Goal: Task Accomplishment & Management: Manage account settings

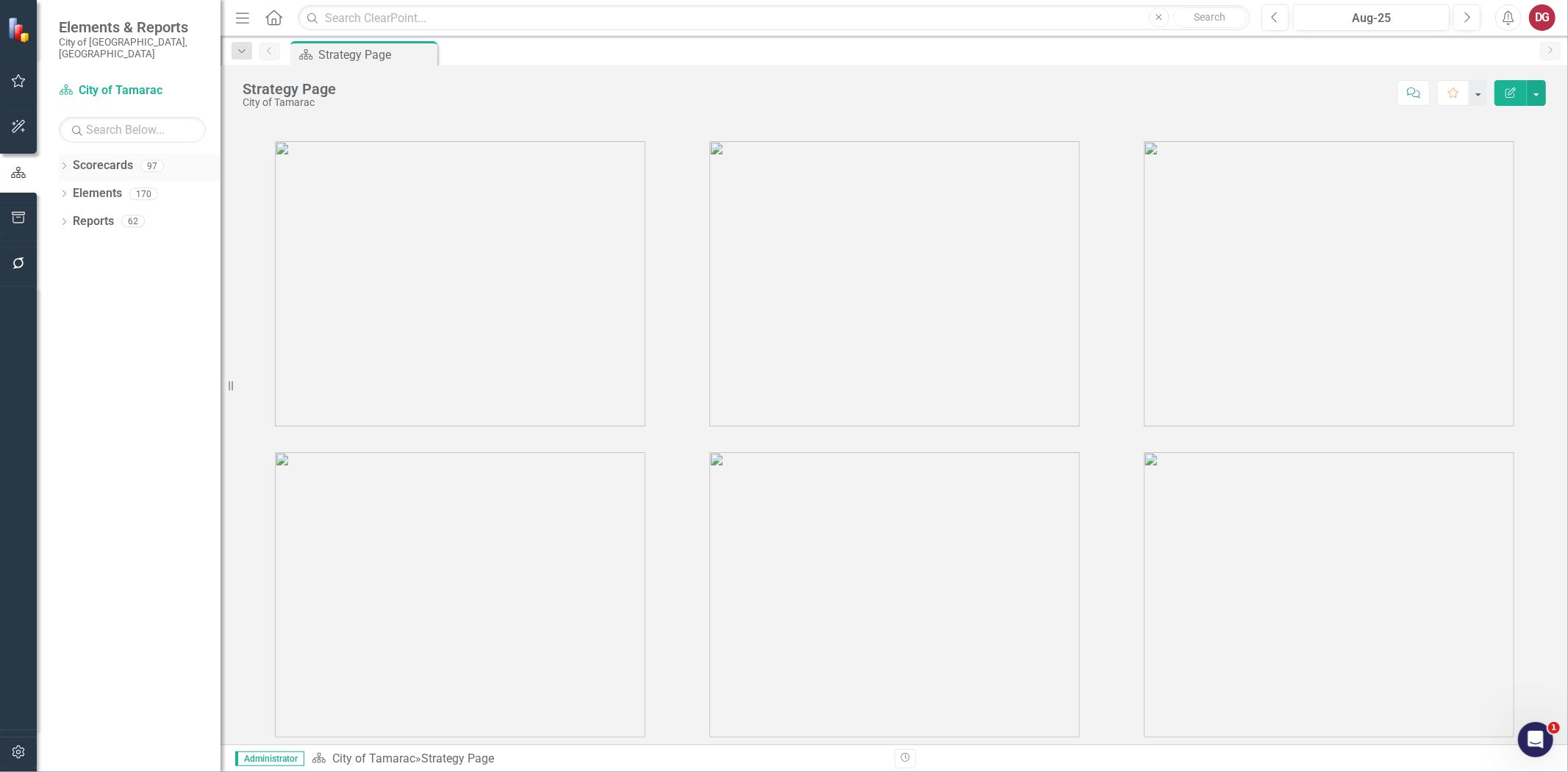
click at [60, 163] on icon "Dropdown" at bounding box center [64, 167] width 11 height 8
click at [76, 189] on icon "Dropdown" at bounding box center [71, 193] width 11 height 9
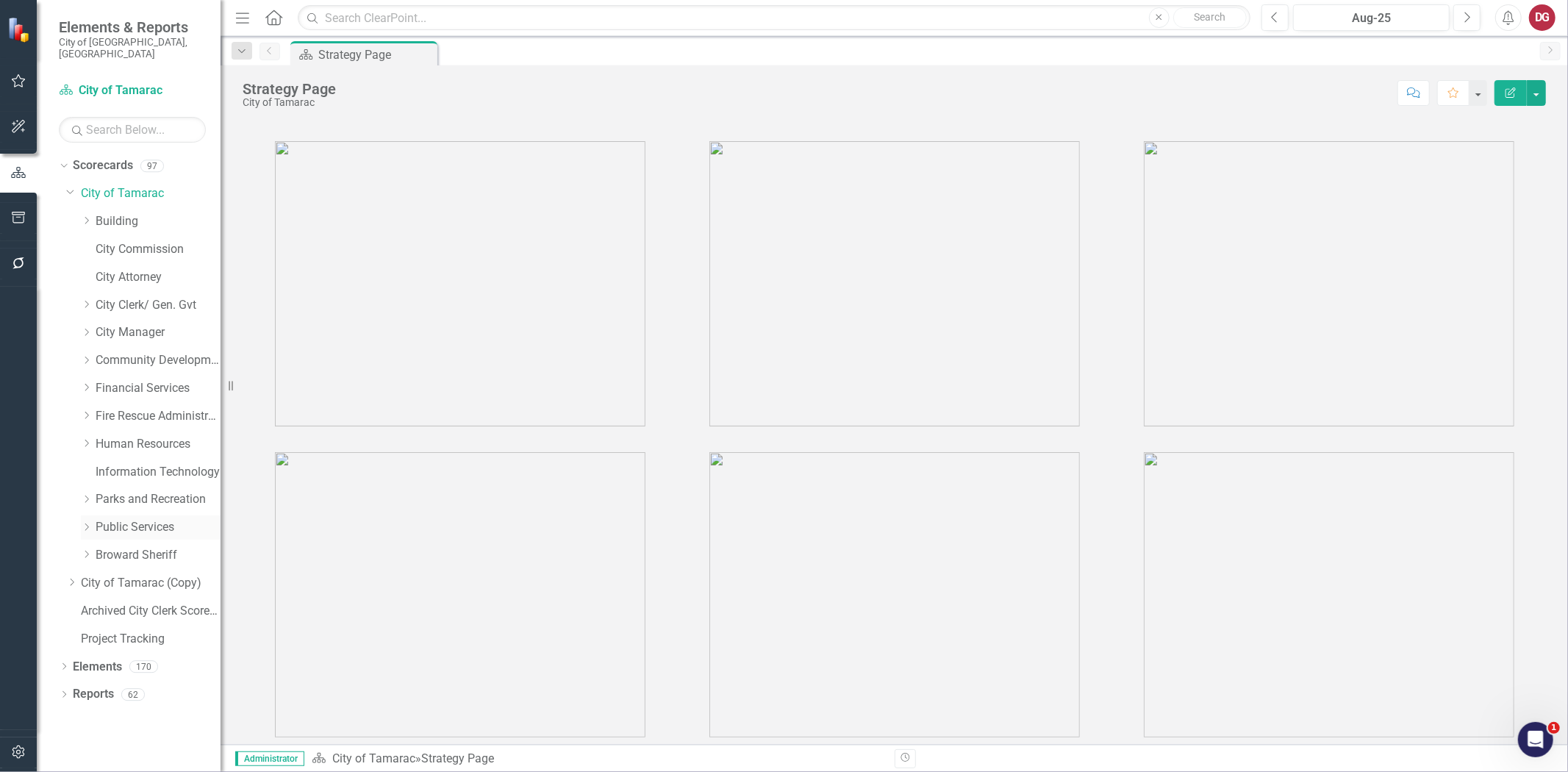
click at [89, 523] on icon "Dropdown" at bounding box center [85, 527] width 11 height 9
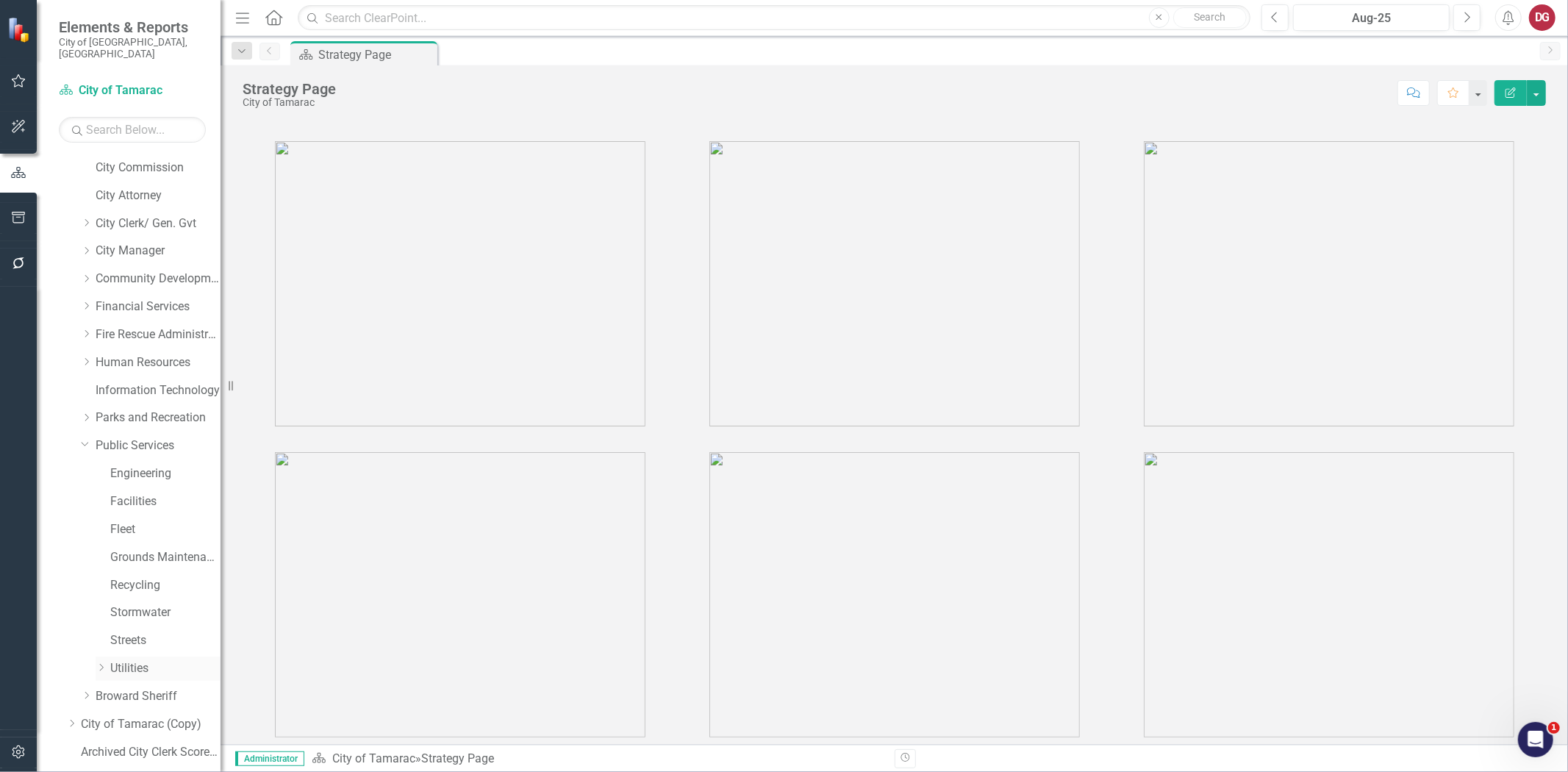
click at [102, 664] on icon at bounding box center [102, 668] width 4 height 8
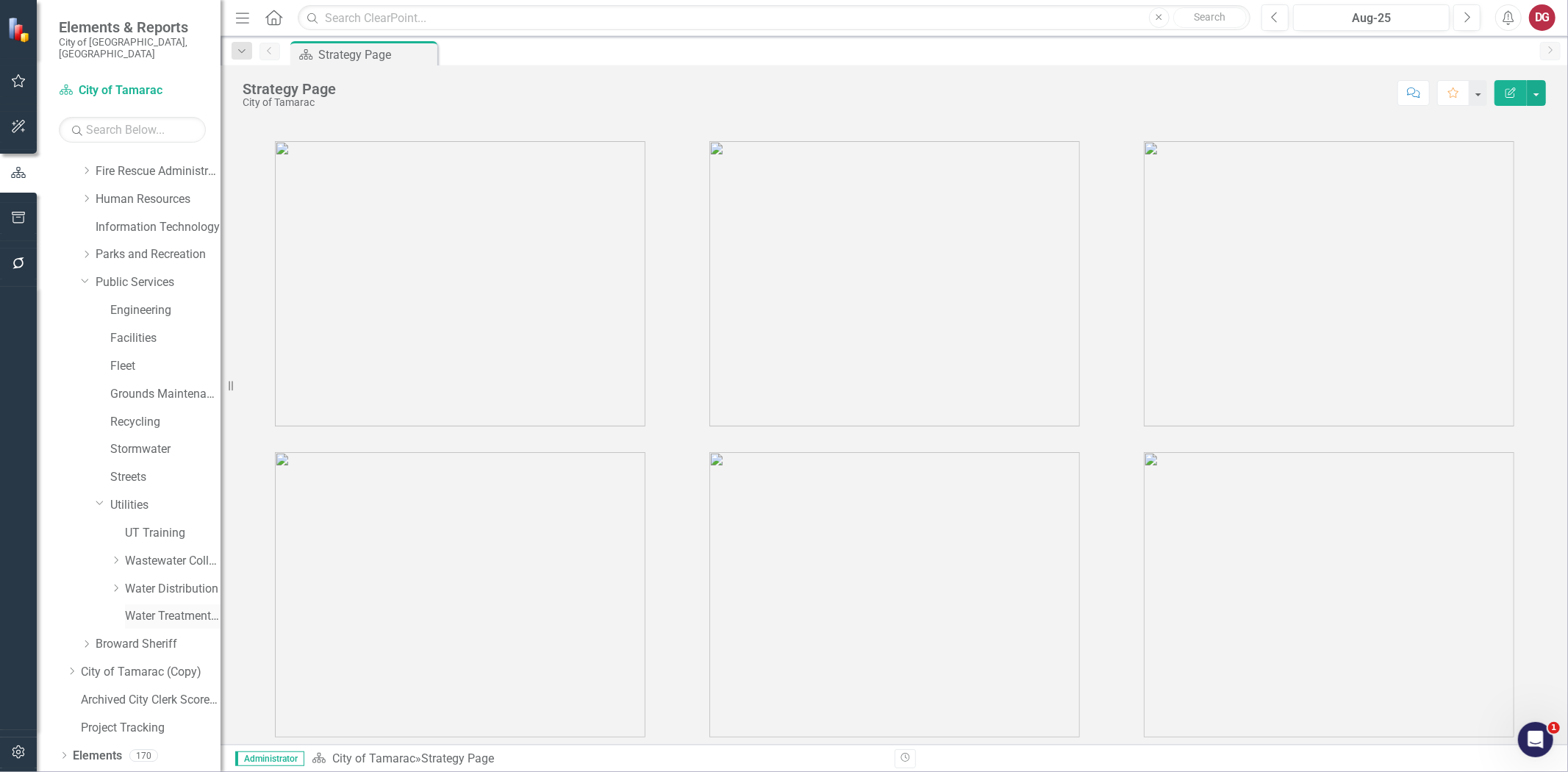
click at [136, 608] on link "Water Treatment Plant" at bounding box center [172, 616] width 96 height 16
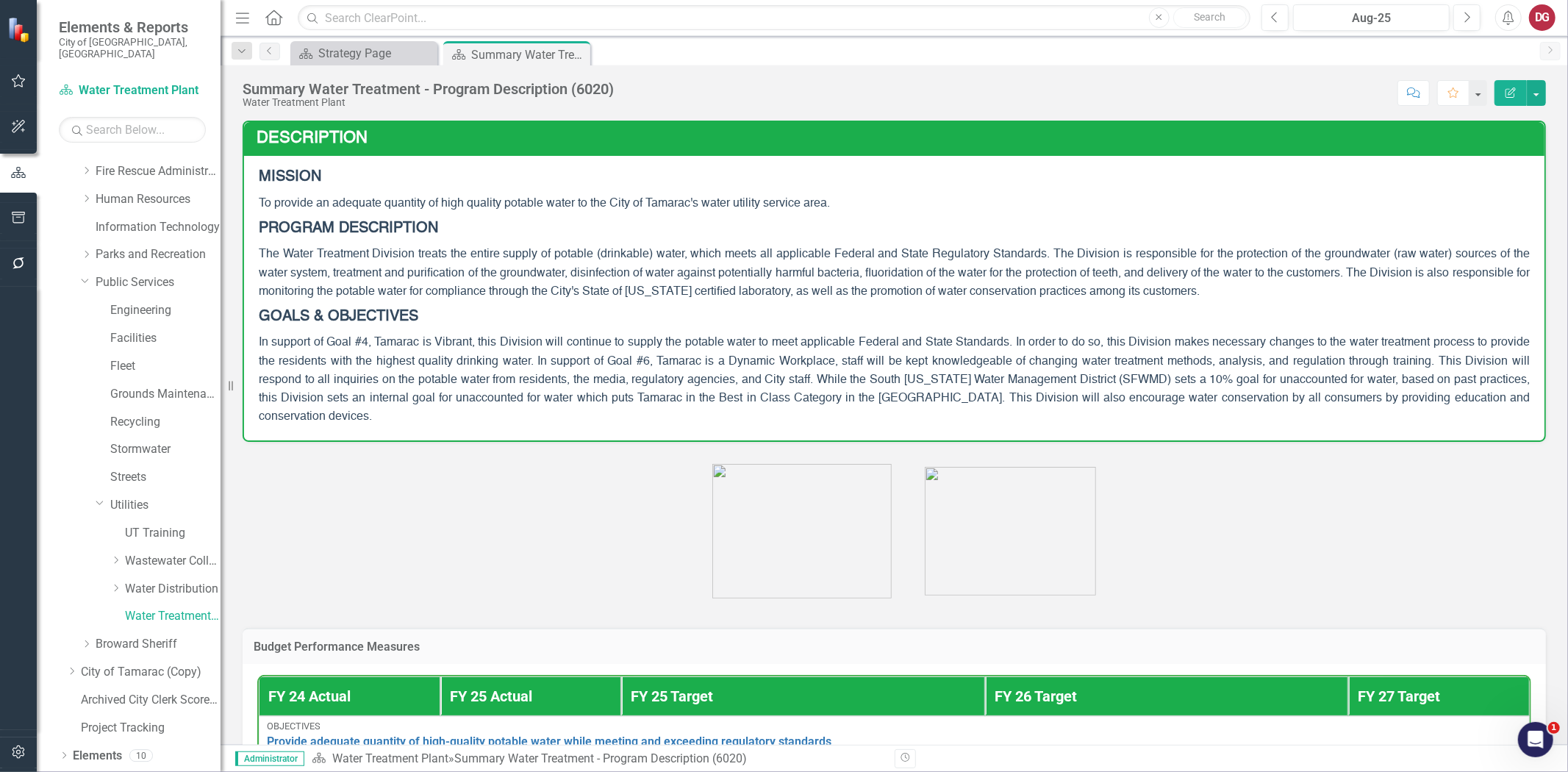
click at [453, 253] on span "The Water Treatment Division treats the entire supply of potable (drinkable) wa…" at bounding box center [894, 273] width 1271 height 48
click at [453, 254] on span "The Water Treatment Division treats the entire supply of potable (drinkable) wa…" at bounding box center [894, 273] width 1271 height 48
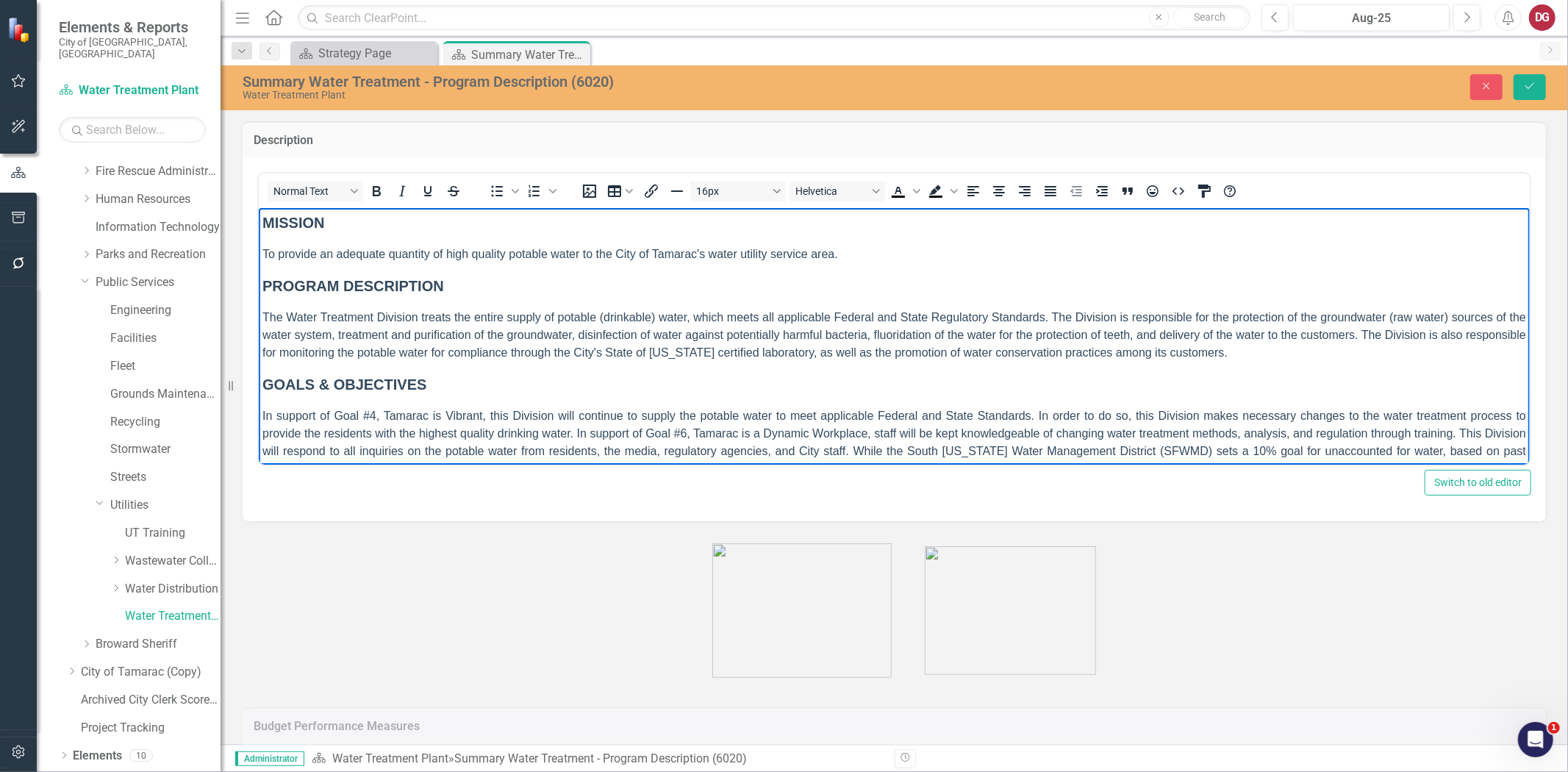
click at [1279, 357] on p "The Water Treatment Division treats the entire supply of potable (drinkable) wa…" at bounding box center [893, 334] width 1264 height 53
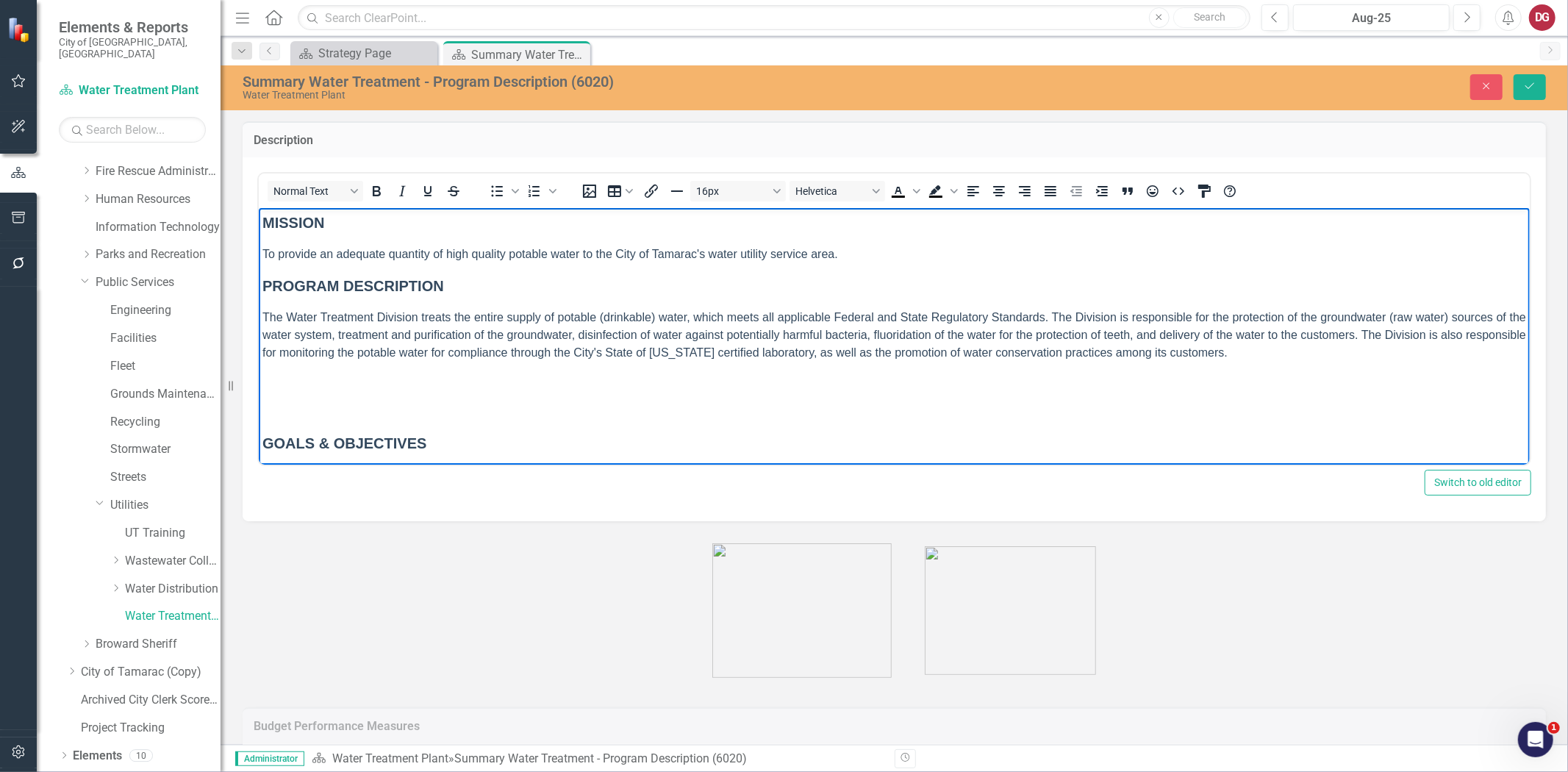
click at [297, 386] on p "Rich Text Area. Press ALT-0 for help." at bounding box center [893, 382] width 1264 height 17
paste body "Rich Text Area. Press ALT-0 for help."
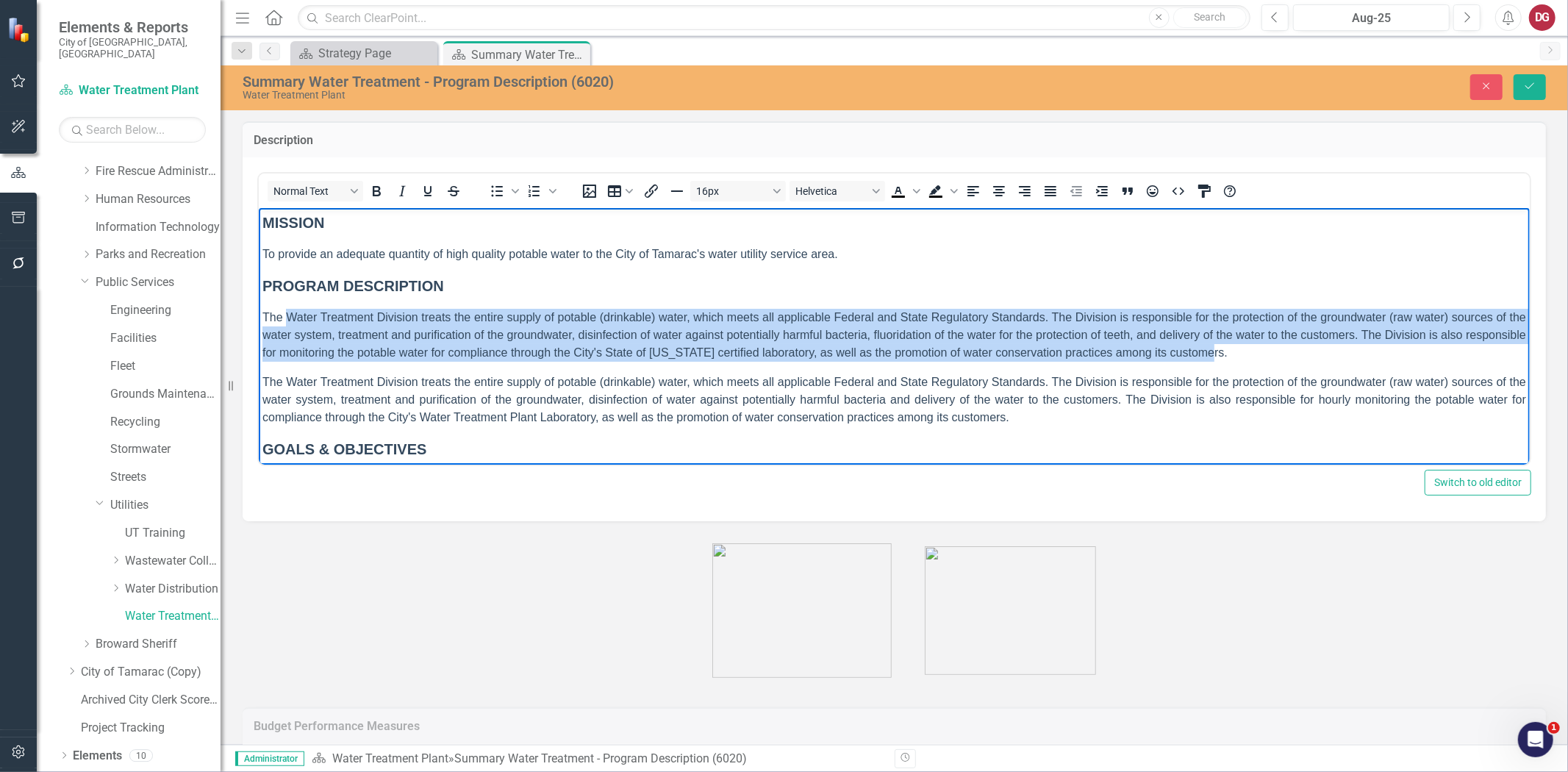
drag, startPoint x: 1263, startPoint y: 355, endPoint x: 286, endPoint y: 310, distance: 978.0
click at [286, 310] on p "The Water Treatment Division treats the entire supply of potable (drinkable) wa…" at bounding box center [893, 334] width 1264 height 53
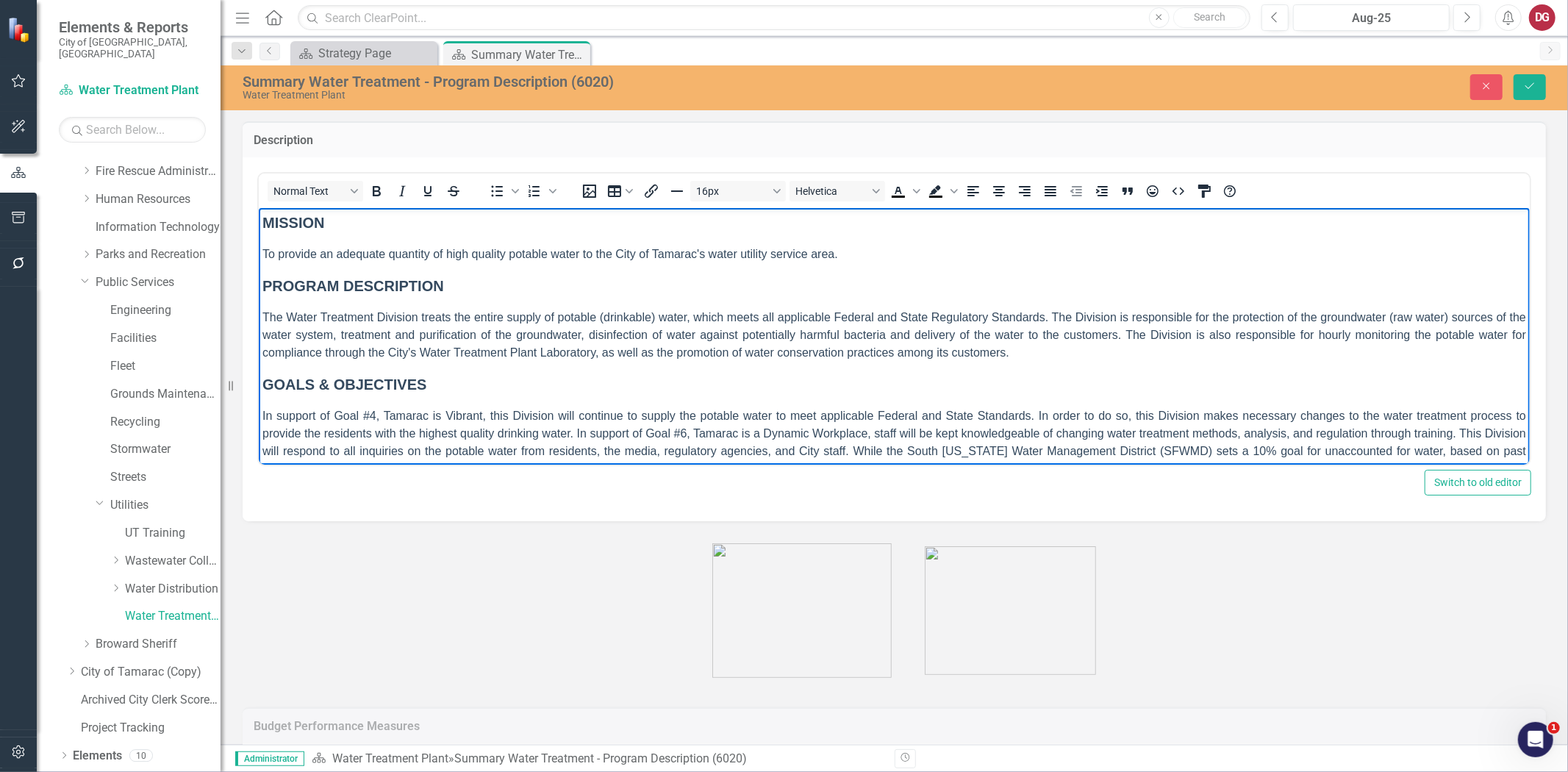
scroll to position [45, 0]
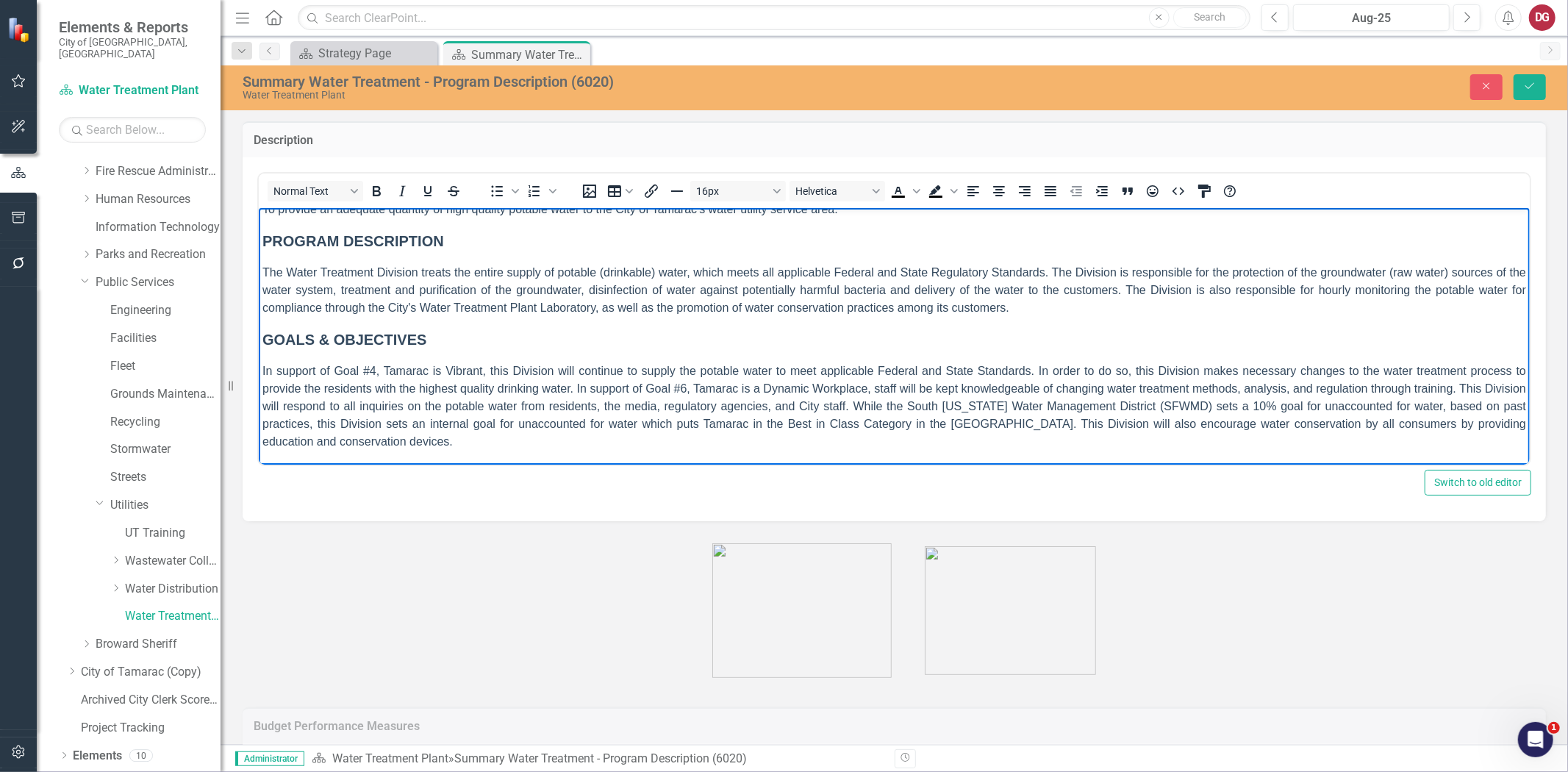
click at [409, 413] on p "In support of Goal #4, Tamarac is Vibrant, this Division will continue to suppl…" at bounding box center [893, 405] width 1264 height 88
click at [392, 441] on p "In support of Goal #4, Tamarac is Vibrant, this Division will continue to suppl…" at bounding box center [893, 405] width 1264 height 88
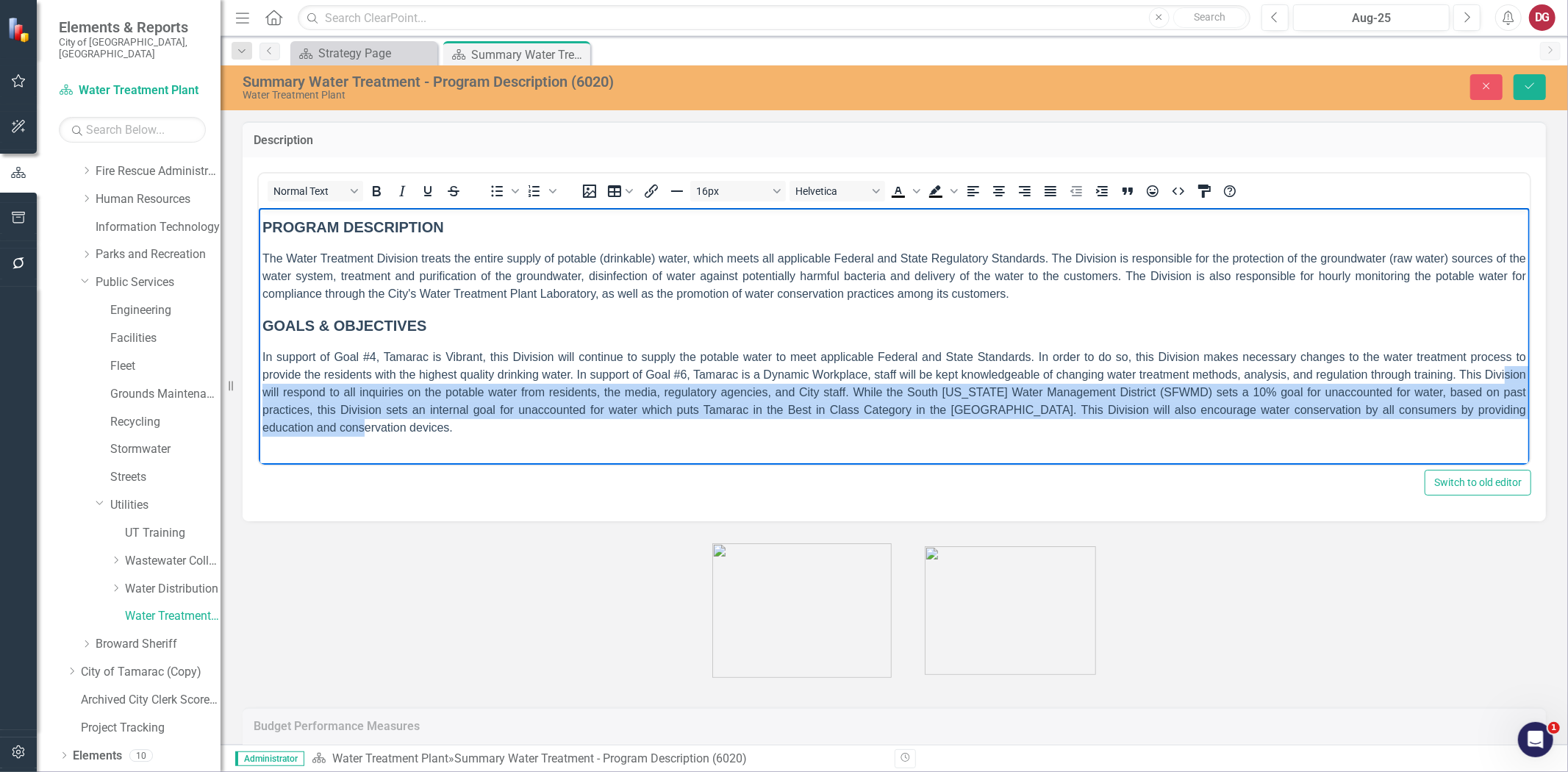
drag, startPoint x: 392, startPoint y: 433, endPoint x: 286, endPoint y: 419, distance: 106.9
click at [285, 413] on p "In support of Goal #4, Tamarac is Vibrant, this Division will continue to suppl…" at bounding box center [893, 391] width 1264 height 88
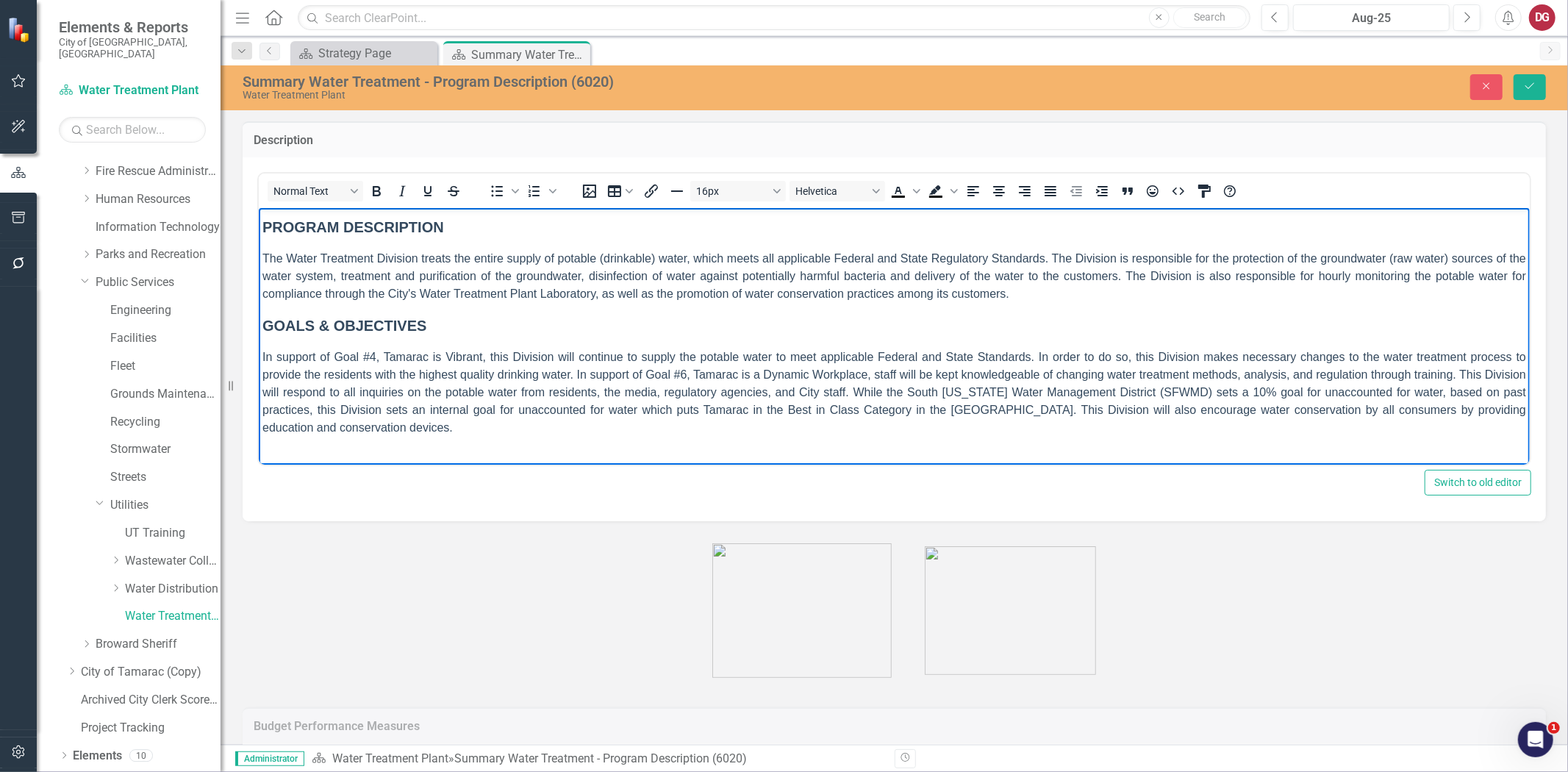
click at [282, 456] on p "Rich Text Area. Press ALT-0 for help." at bounding box center [893, 456] width 1264 height 17
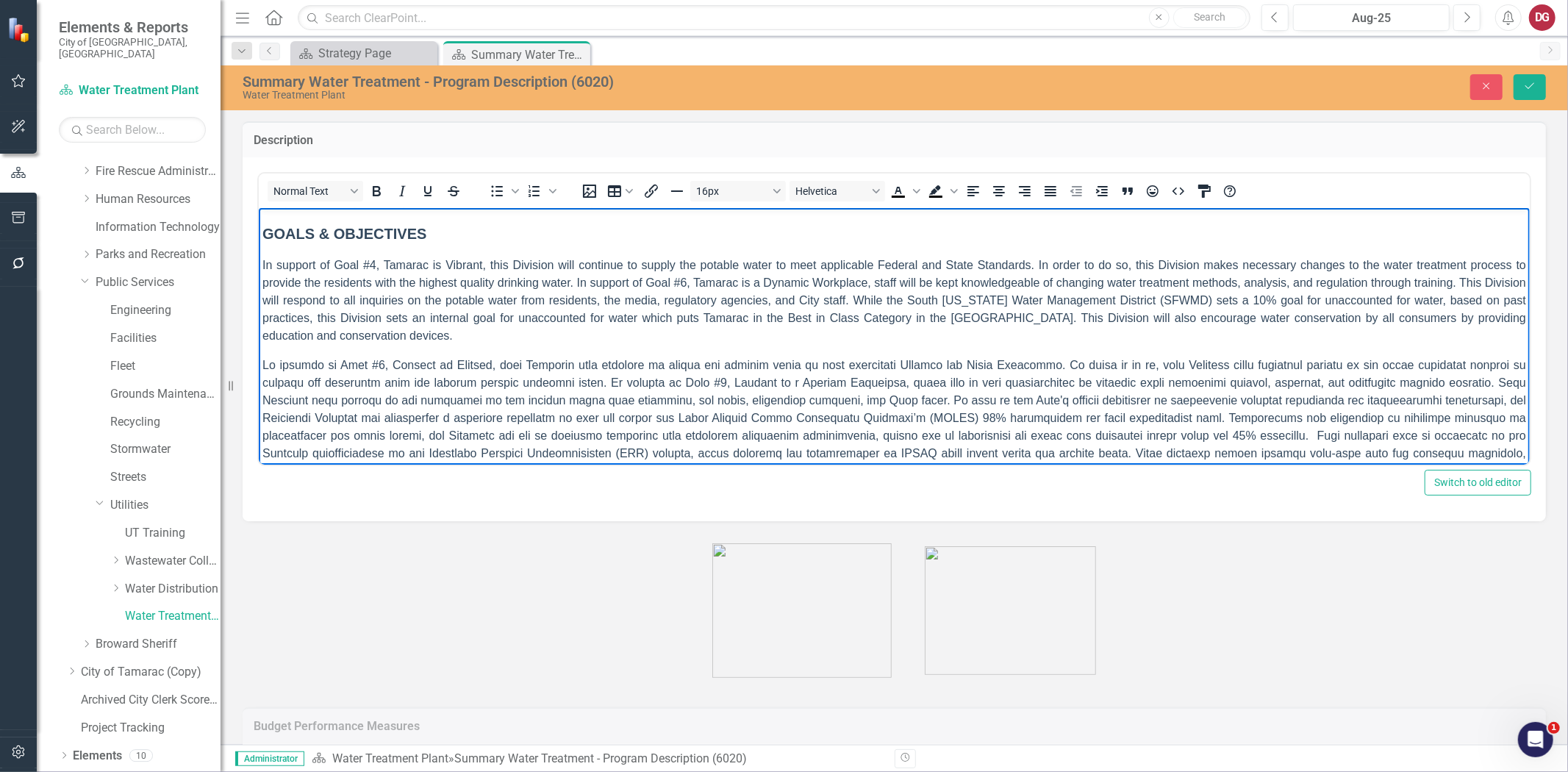
scroll to position [179, 0]
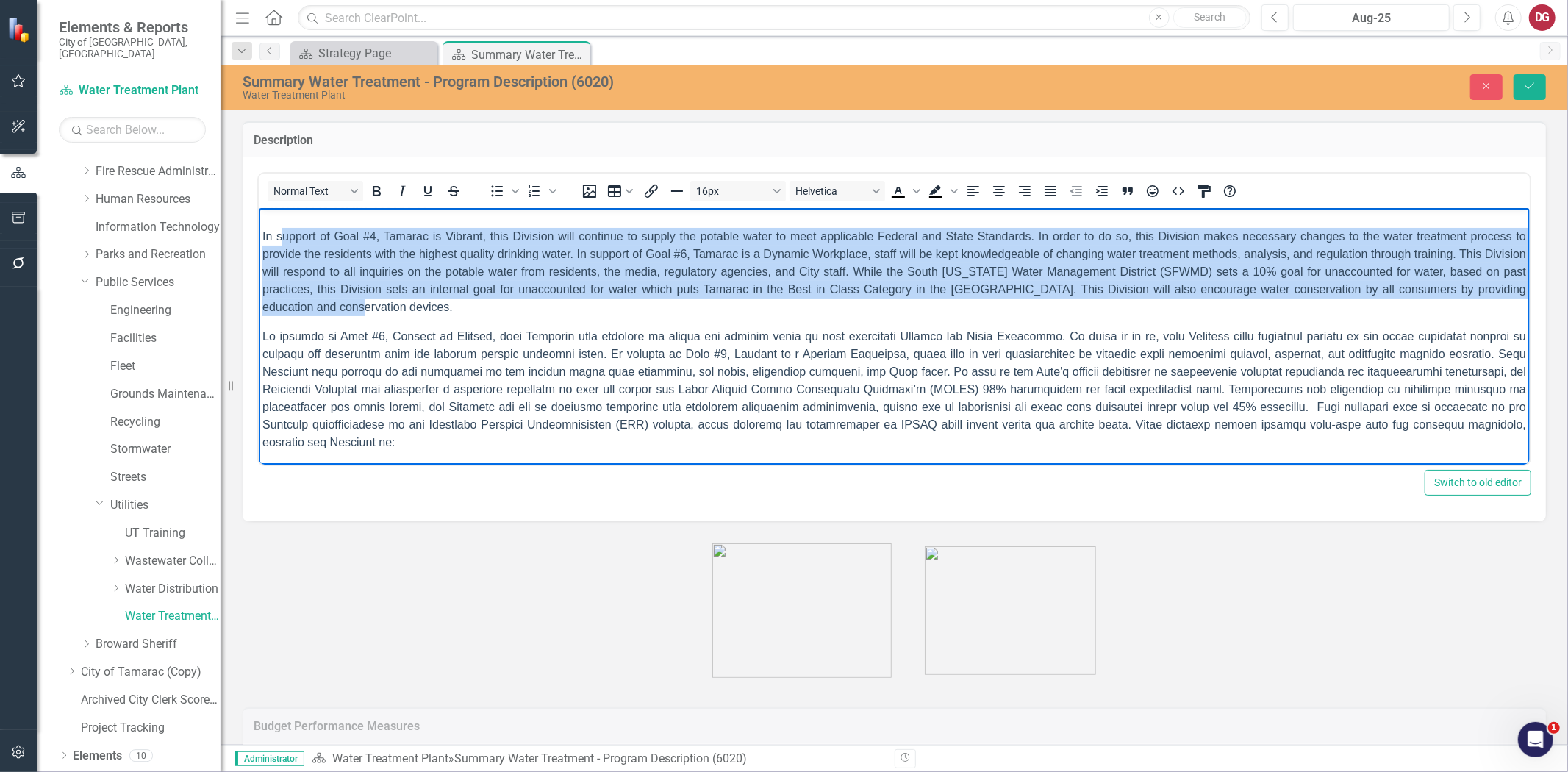
drag, startPoint x: 385, startPoint y: 313, endPoint x: 280, endPoint y: 240, distance: 127.9
click at [280, 240] on p "In support of Goal #4, Tamarac is Vibrant, this Division will continue to suppl…" at bounding box center [893, 271] width 1264 height 88
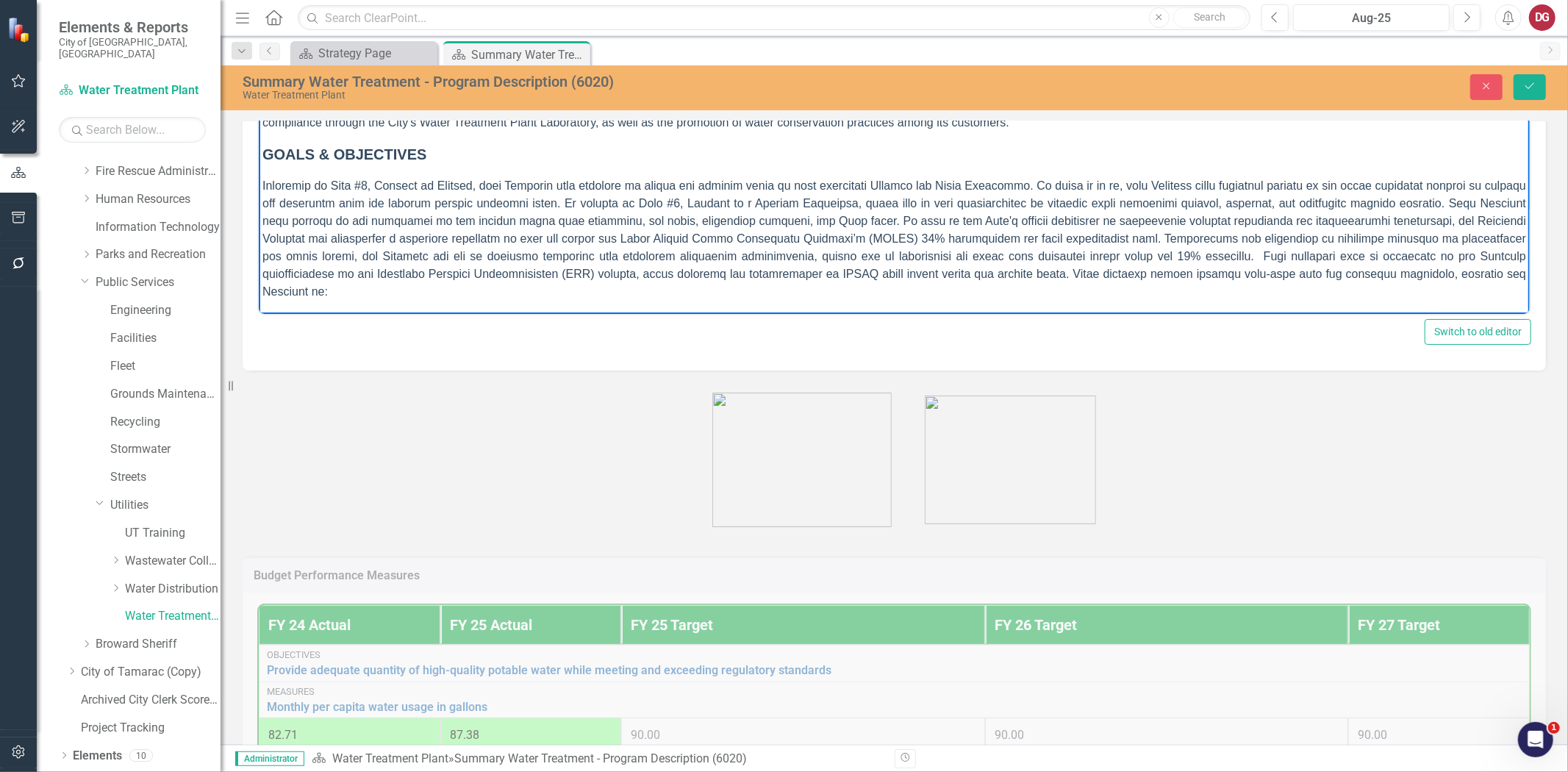
scroll to position [163, 0]
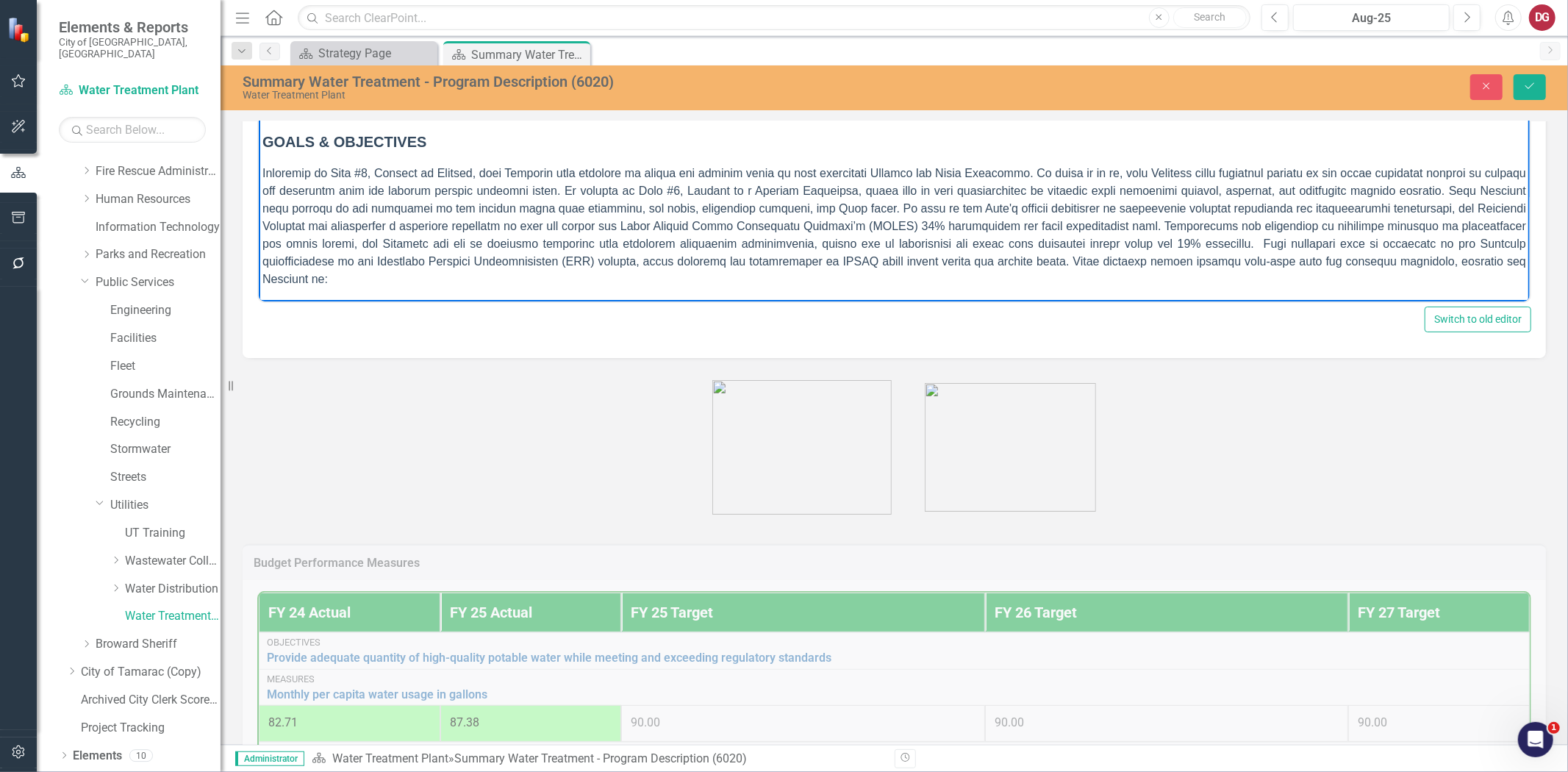
click at [395, 279] on p "In" at bounding box center [893, 226] width 1264 height 124
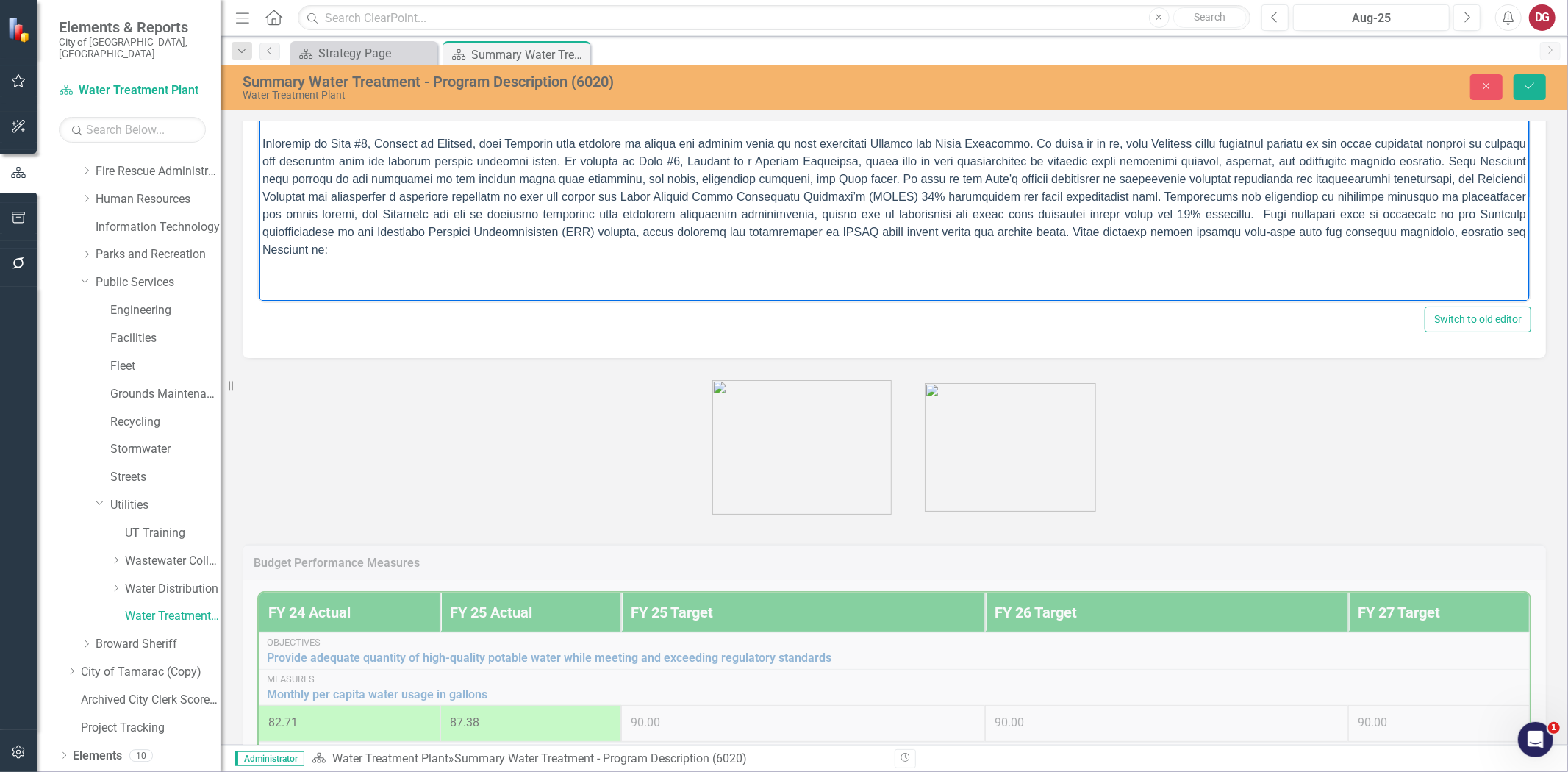
drag, startPoint x: 572, startPoint y: 261, endPoint x: 597, endPoint y: 261, distance: 25.0
click at [572, 261] on body "MISSION To provide an adequate quantity of high quality potable water to the Ci…" at bounding box center [893, 118] width 1271 height 367
drag, startPoint x: 1127, startPoint y: 227, endPoint x: 1162, endPoint y: 272, distance: 57.0
click at [1162, 272] on body "MISSION To provide an adequate quantity of high quality potable water to the Ci…" at bounding box center [893, 118] width 1271 height 367
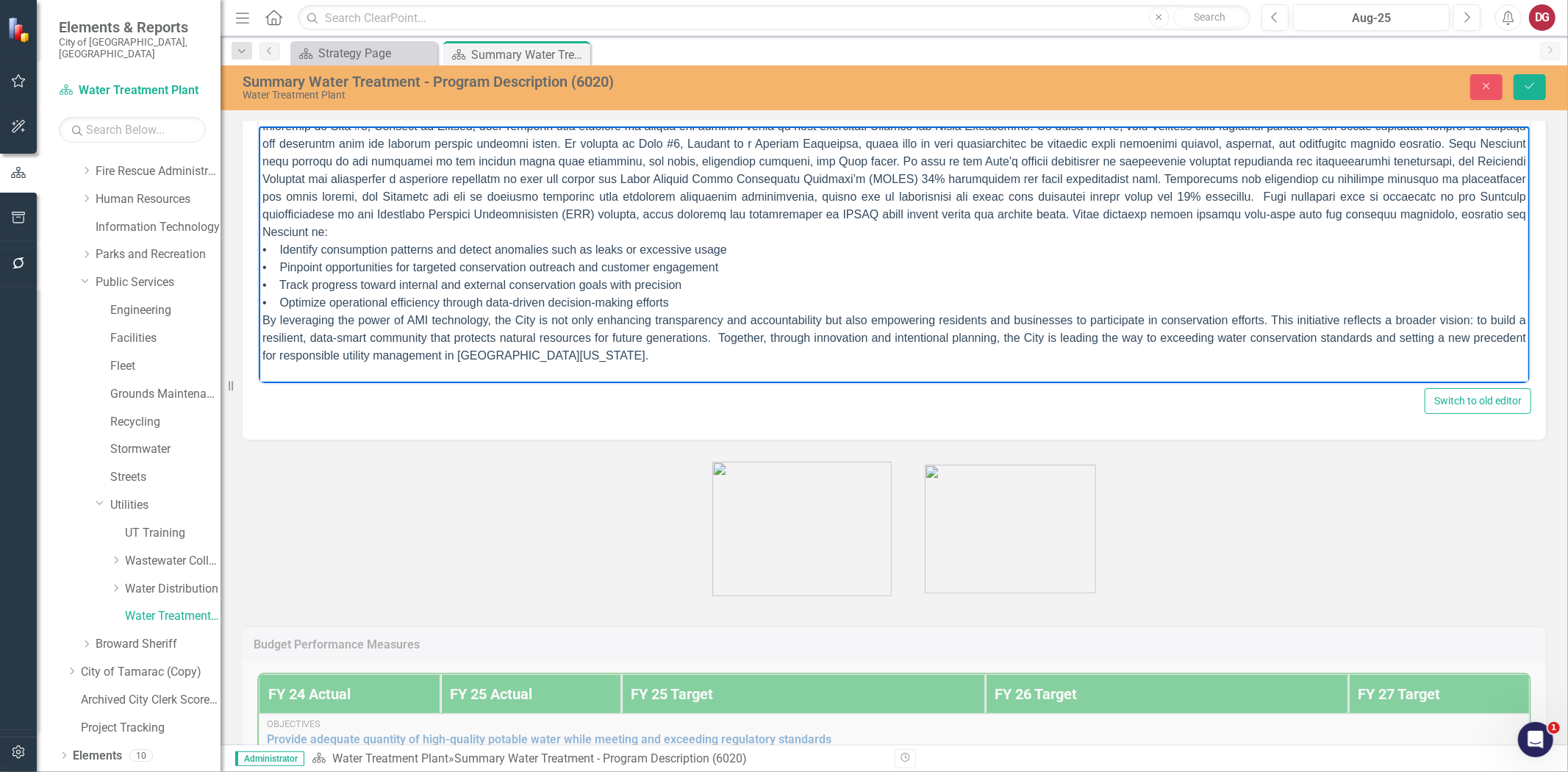
scroll to position [232, 0]
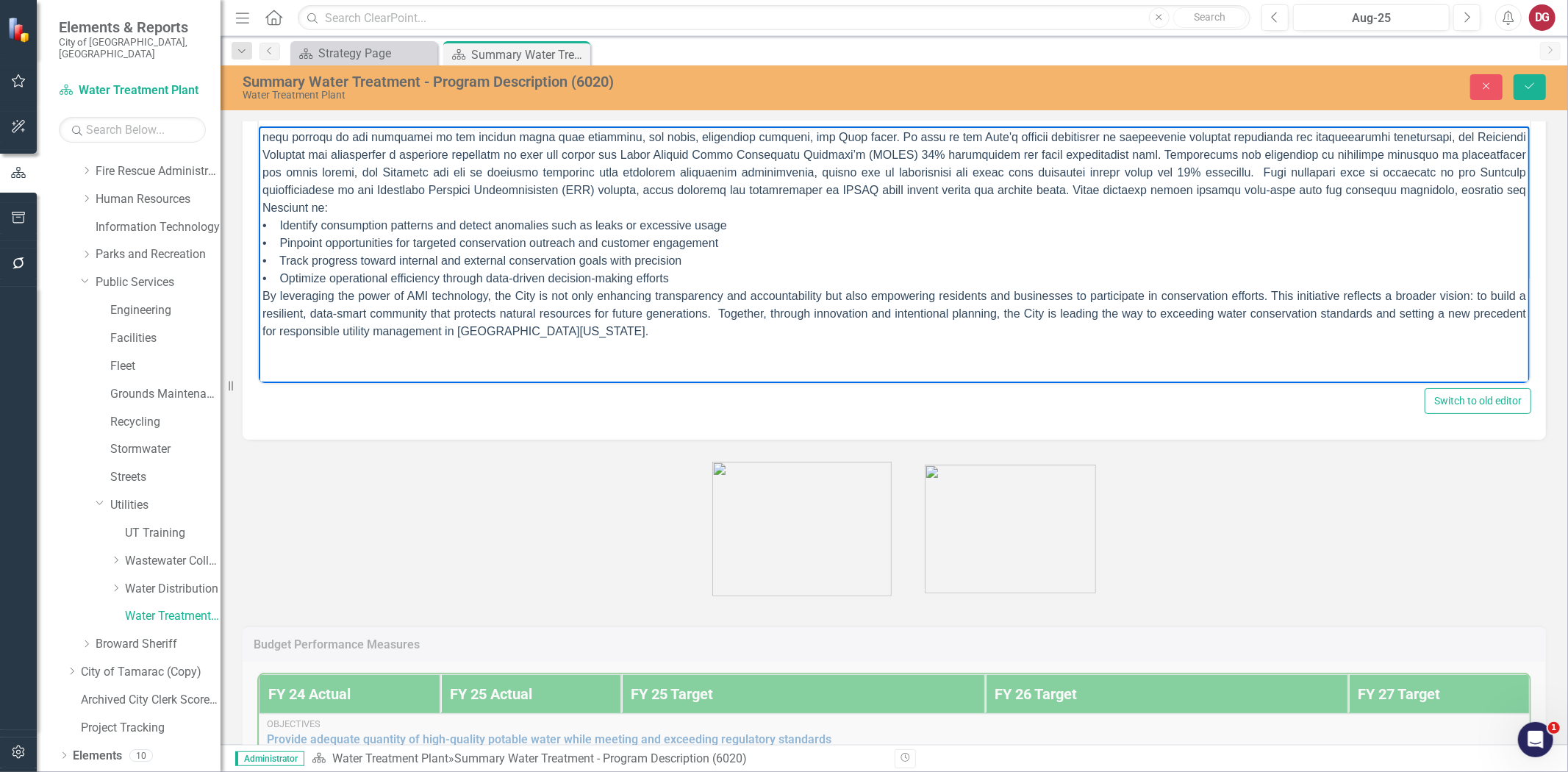
click at [276, 228] on span "• Identify consumption patterns and detect anomalies such as leaks or excessive…" at bounding box center [893, 216] width 1264 height 242
click at [292, 232] on p "In • Identify consumption patterns and detect anomalies such as leaks or excess…" at bounding box center [893, 216] width 1264 height 247
click at [277, 225] on span "• Identify consumption patterns and detect anomalies such as leaks or excessive…" at bounding box center [893, 216] width 1264 height 242
drag, startPoint x: 274, startPoint y: 221, endPoint x: 621, endPoint y: 228, distance: 347.1
click at [624, 220] on span "• Identify consumption patterns and detect anomalies such as leaks or excessive…" at bounding box center [893, 216] width 1264 height 242
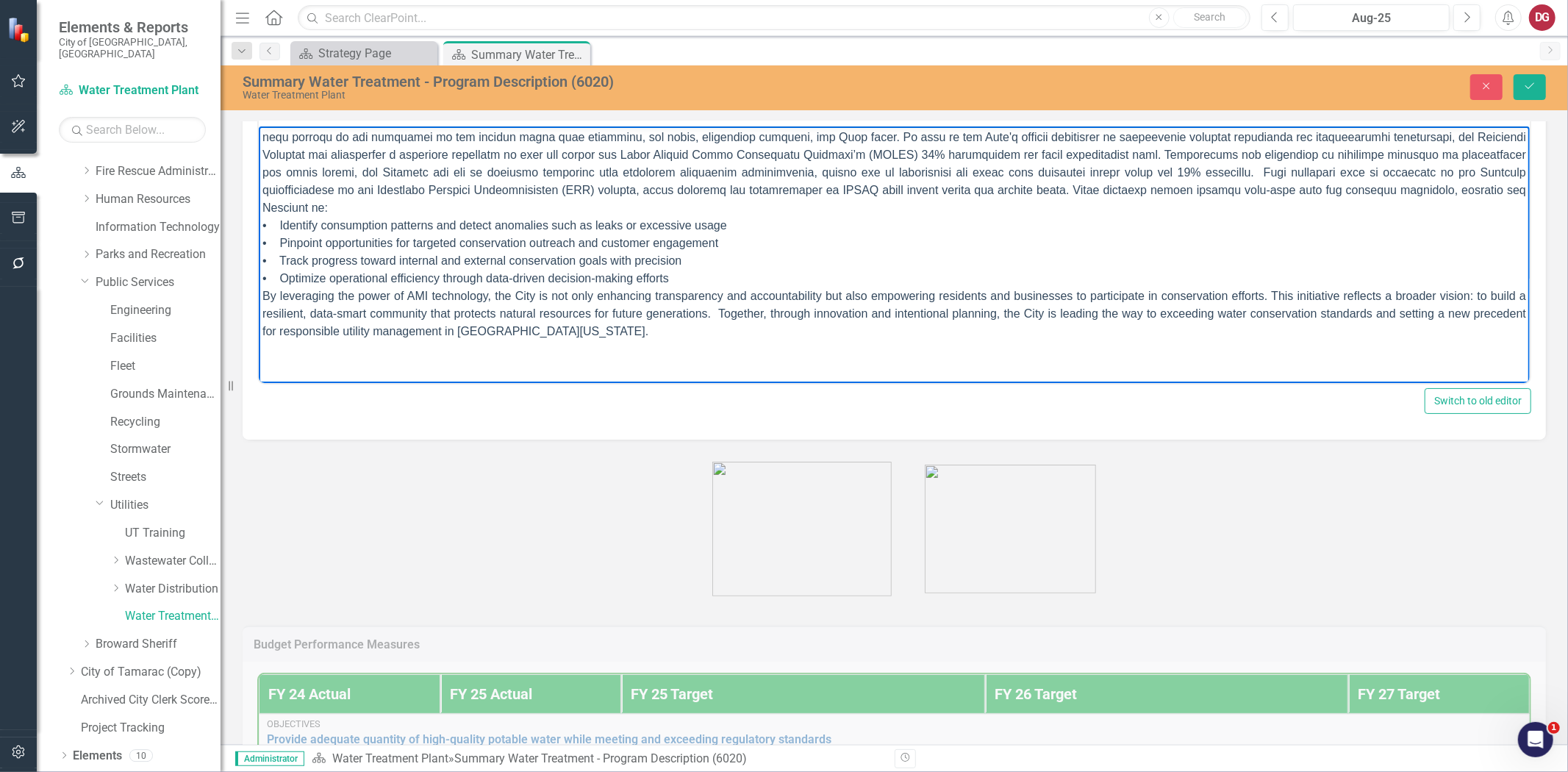
click at [457, 338] on p "In • Identify consumption patterns and detect anomalies such as leaks or excess…" at bounding box center [893, 216] width 1264 height 247
click at [449, 345] on body "MISSION To provide an adequate quantity of high quality potable water to the Ci…" at bounding box center [893, 139] width 1271 height 491
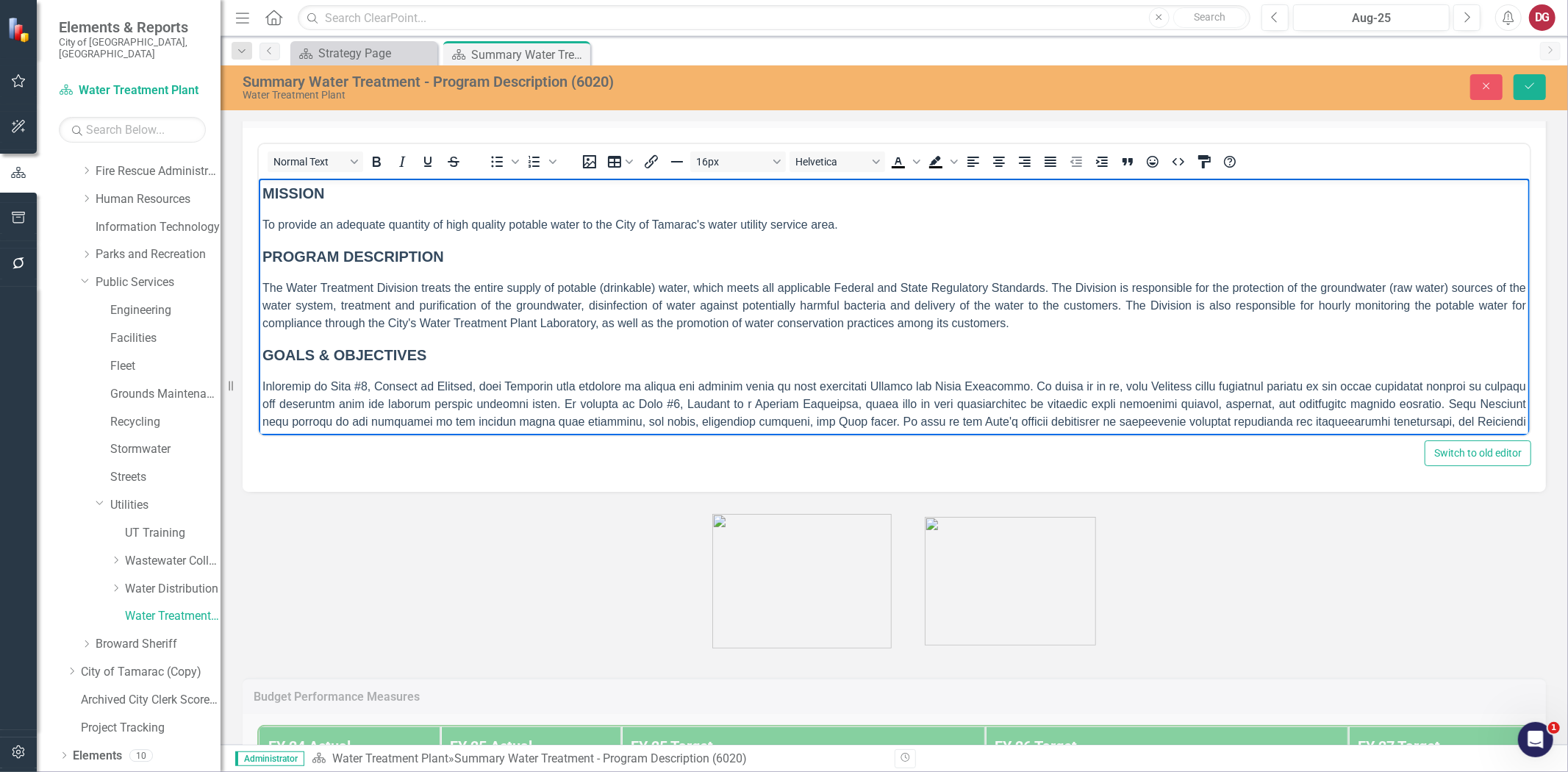
scroll to position [0, 0]
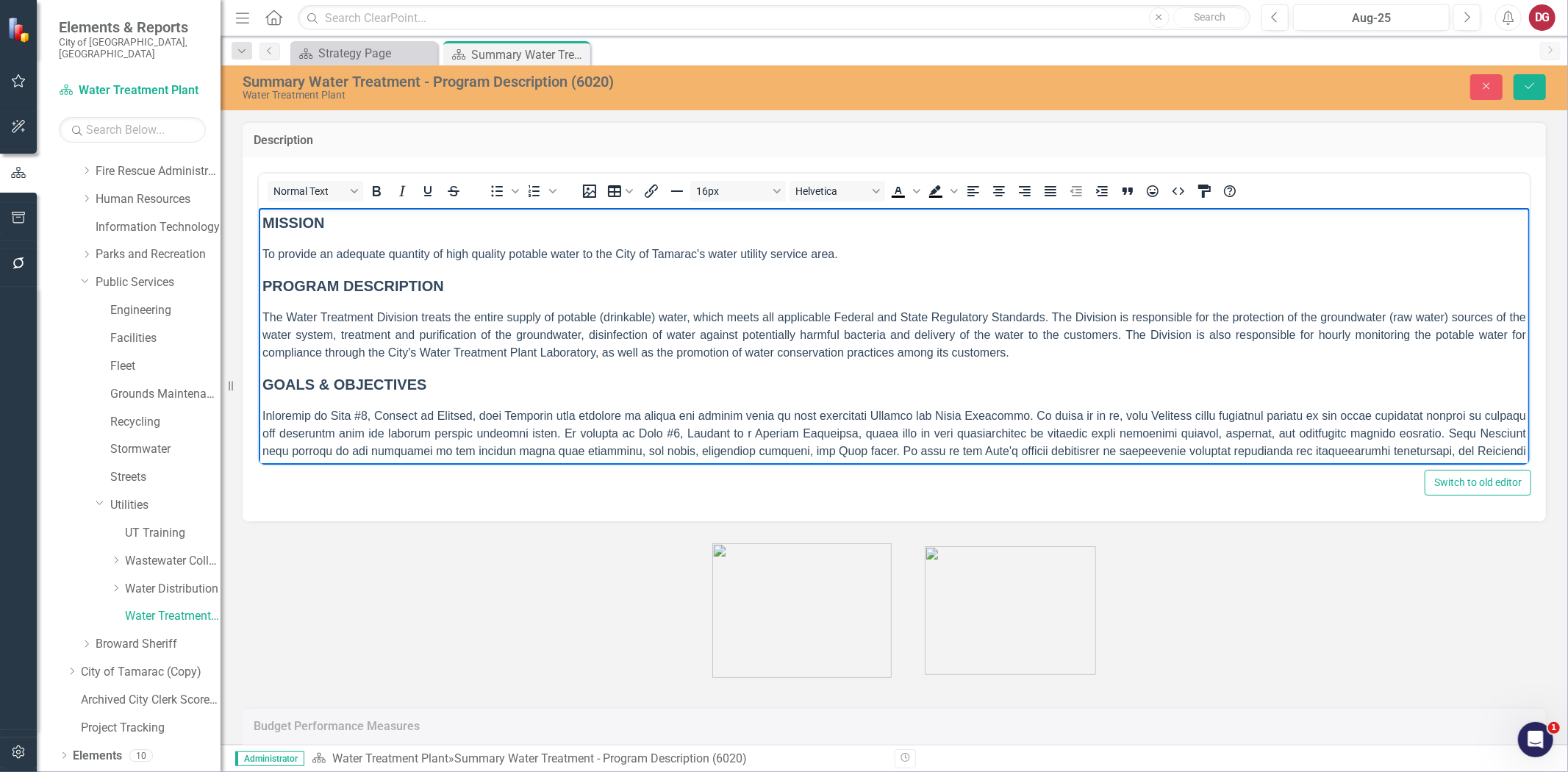
click at [387, 242] on body "MISSION To provide an adequate quantity of high quality potable water to the Ci…" at bounding box center [893, 438] width 1271 height 462
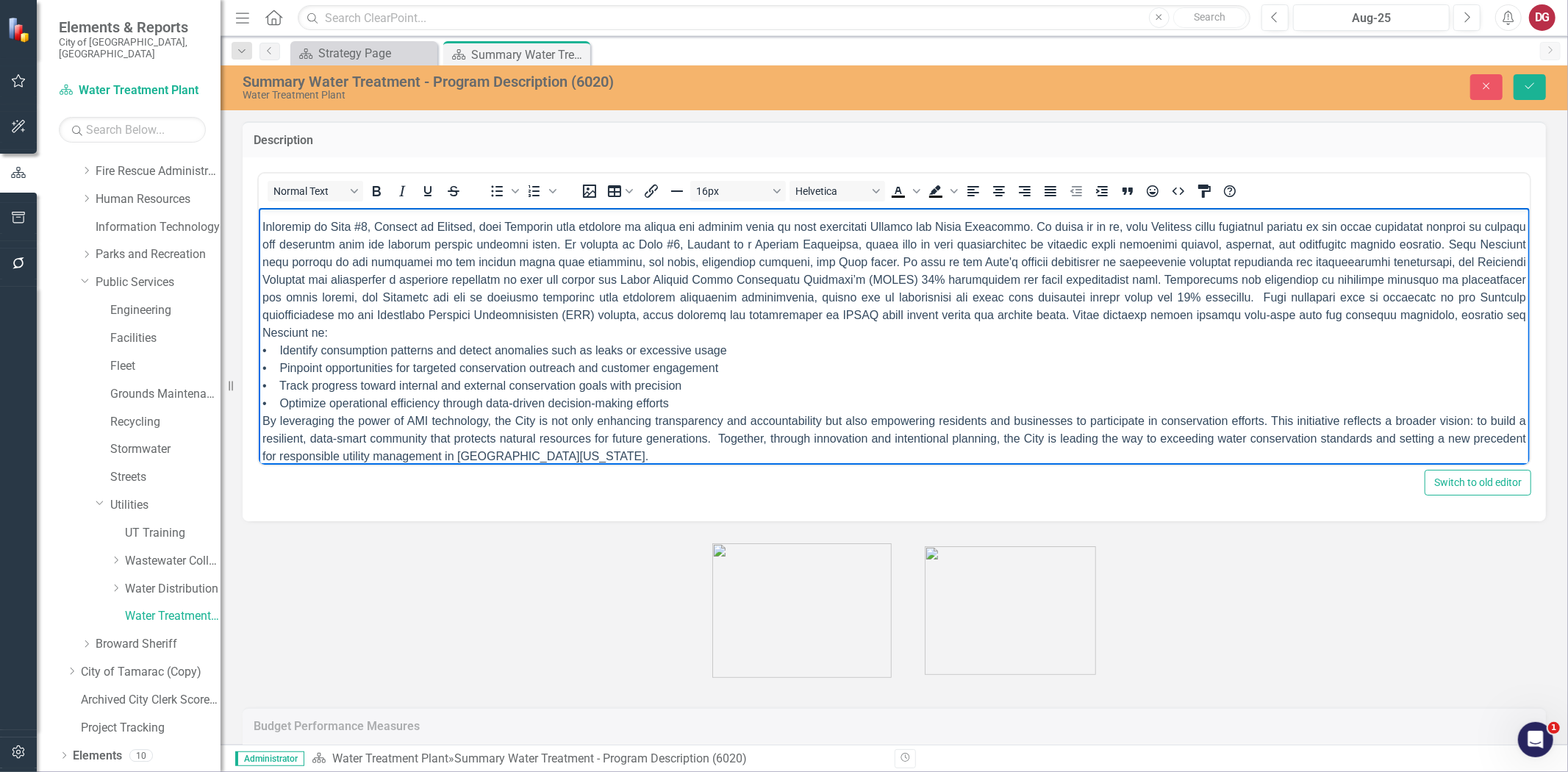
scroll to position [202, 0]
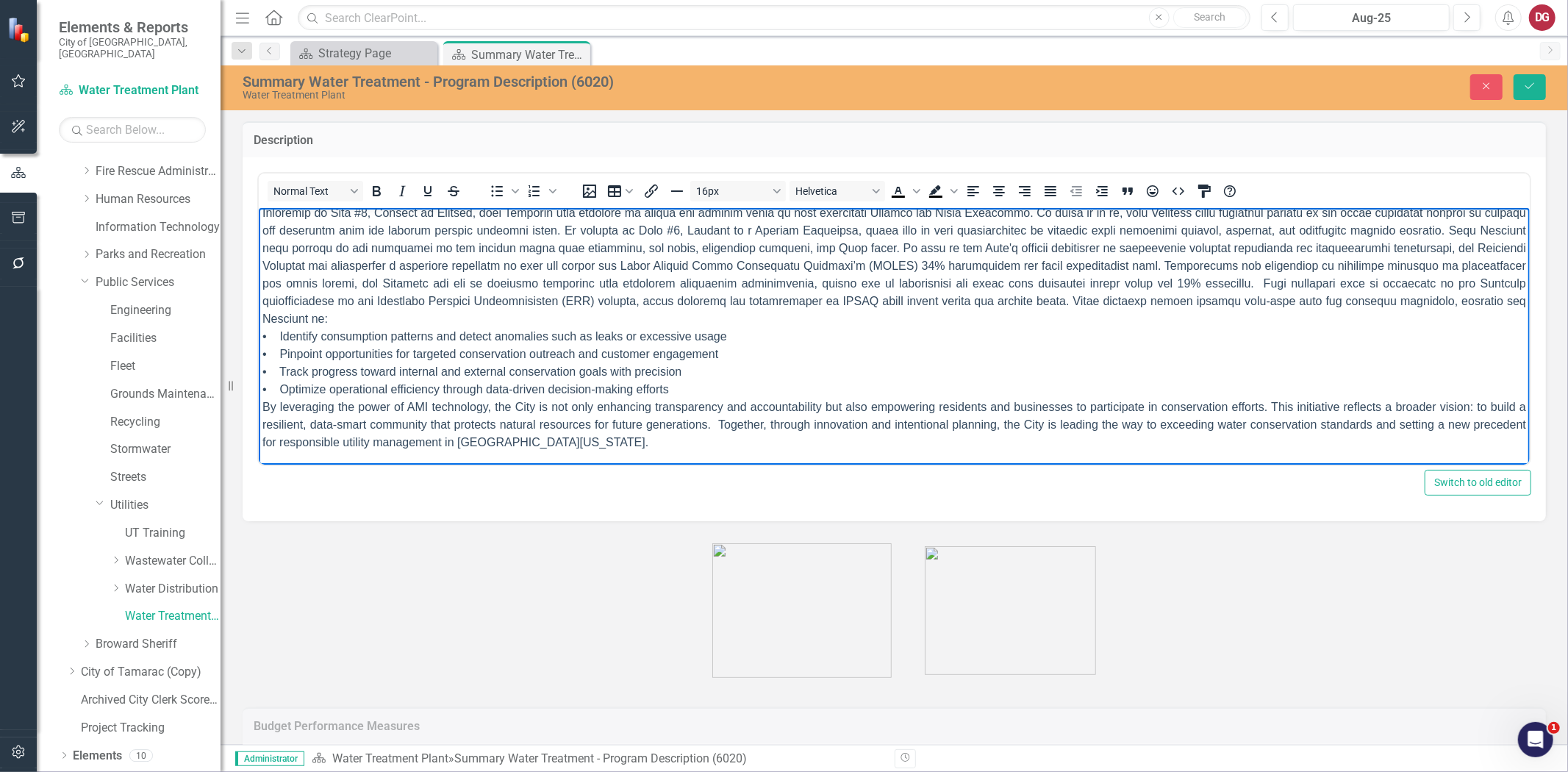
click at [282, 334] on span "• Identify consumption patterns and detect anomalies such as leaks or excessive…" at bounding box center [893, 327] width 1264 height 242
click at [282, 352] on span "Identify consumption patterns and detect anomalies such as leaks or excessive u…" at bounding box center [893, 327] width 1264 height 242
click at [278, 366] on span "Identify consumption patterns and detect anomalies such as leaks or excessive u…" at bounding box center [893, 327] width 1264 height 242
click at [276, 384] on span "Identify consumption patterns and detect anomalies such as leaks or excessive u…" at bounding box center [893, 327] width 1264 height 242
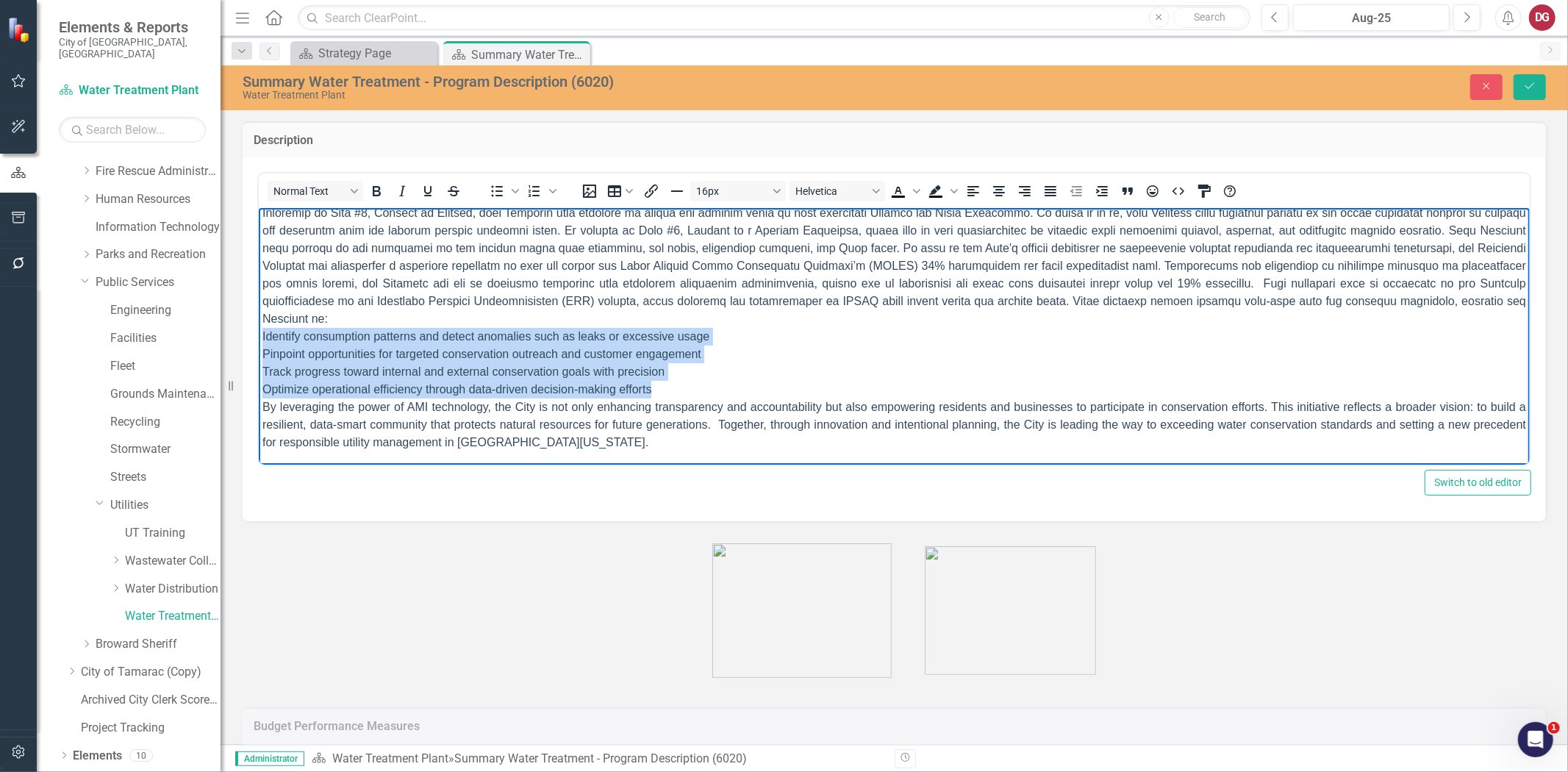
drag, startPoint x: 660, startPoint y: 385, endPoint x: 260, endPoint y: 319, distance: 405.4
click at [261, 330] on p "In Identify consumption patterns and detect anomalies such as leaks or excessiv…" at bounding box center [893, 326] width 1264 height 247
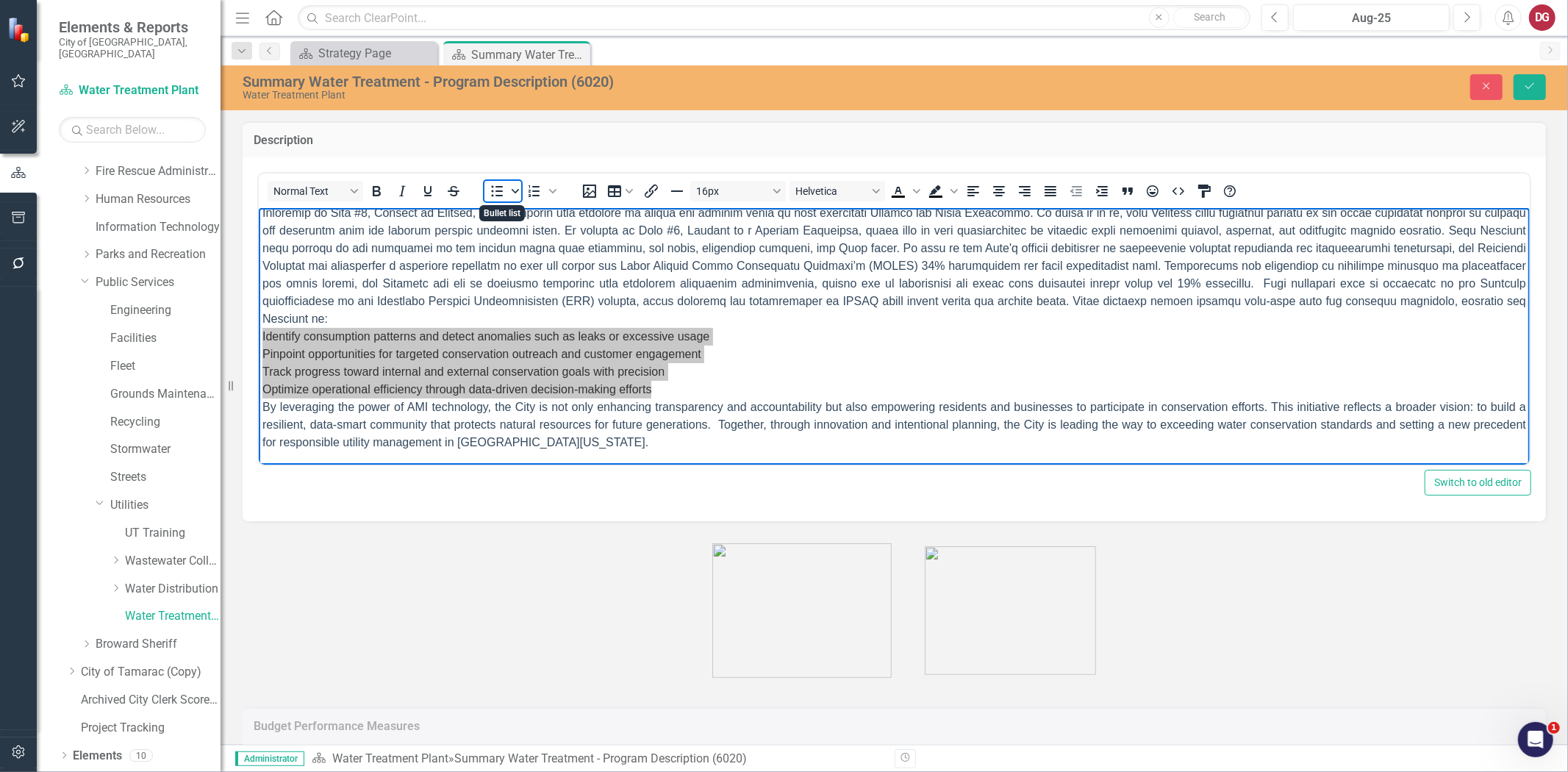
click at [517, 194] on icon "Bullet list" at bounding box center [515, 192] width 8 height 8
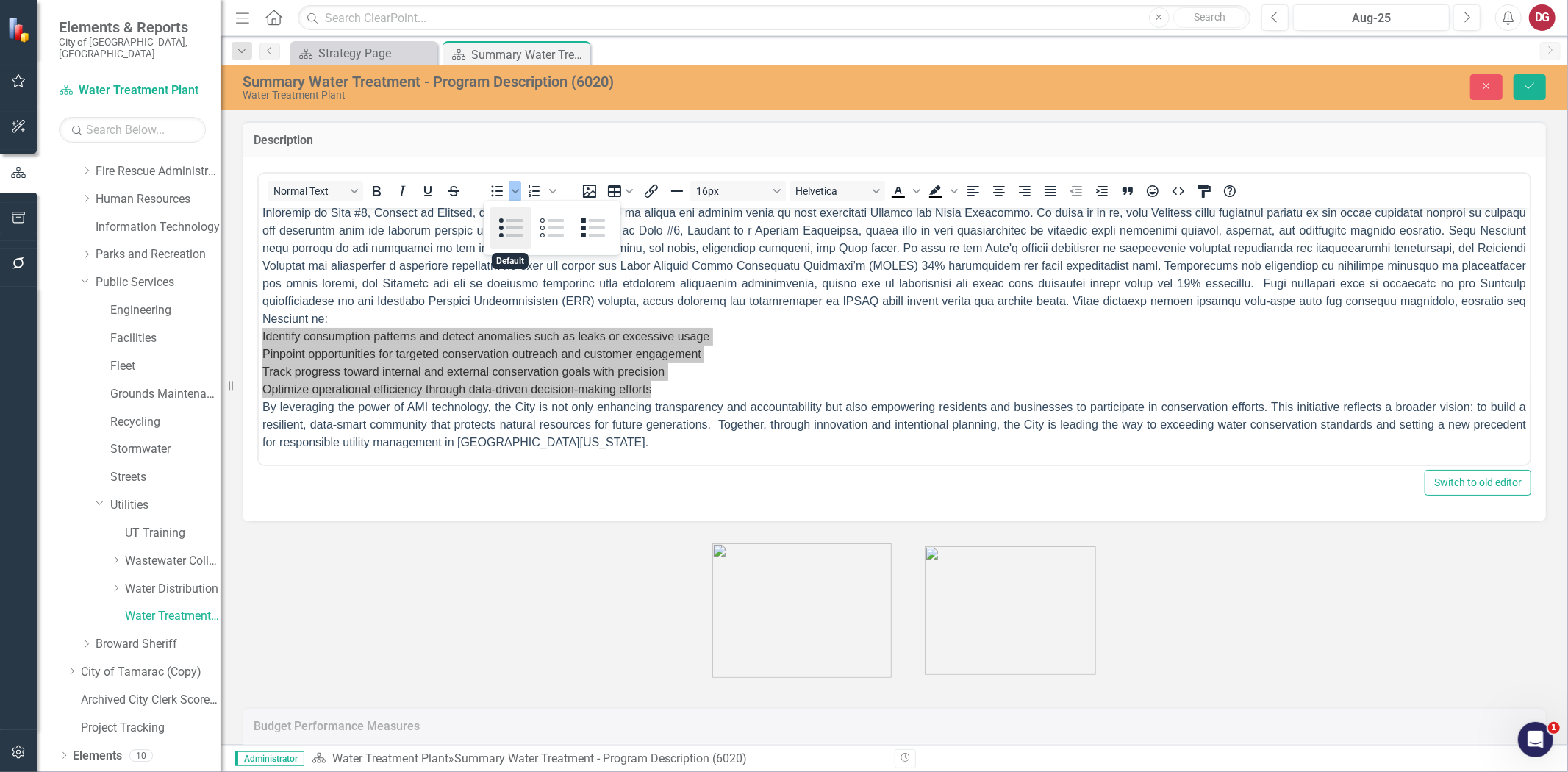
click at [517, 228] on div "Default" at bounding box center [510, 228] width 42 height 42
click at [547, 191] on span "Numbered list" at bounding box center [553, 191] width 12 height 20
click at [590, 224] on div "Lower Alpha" at bounding box center [589, 228] width 42 height 42
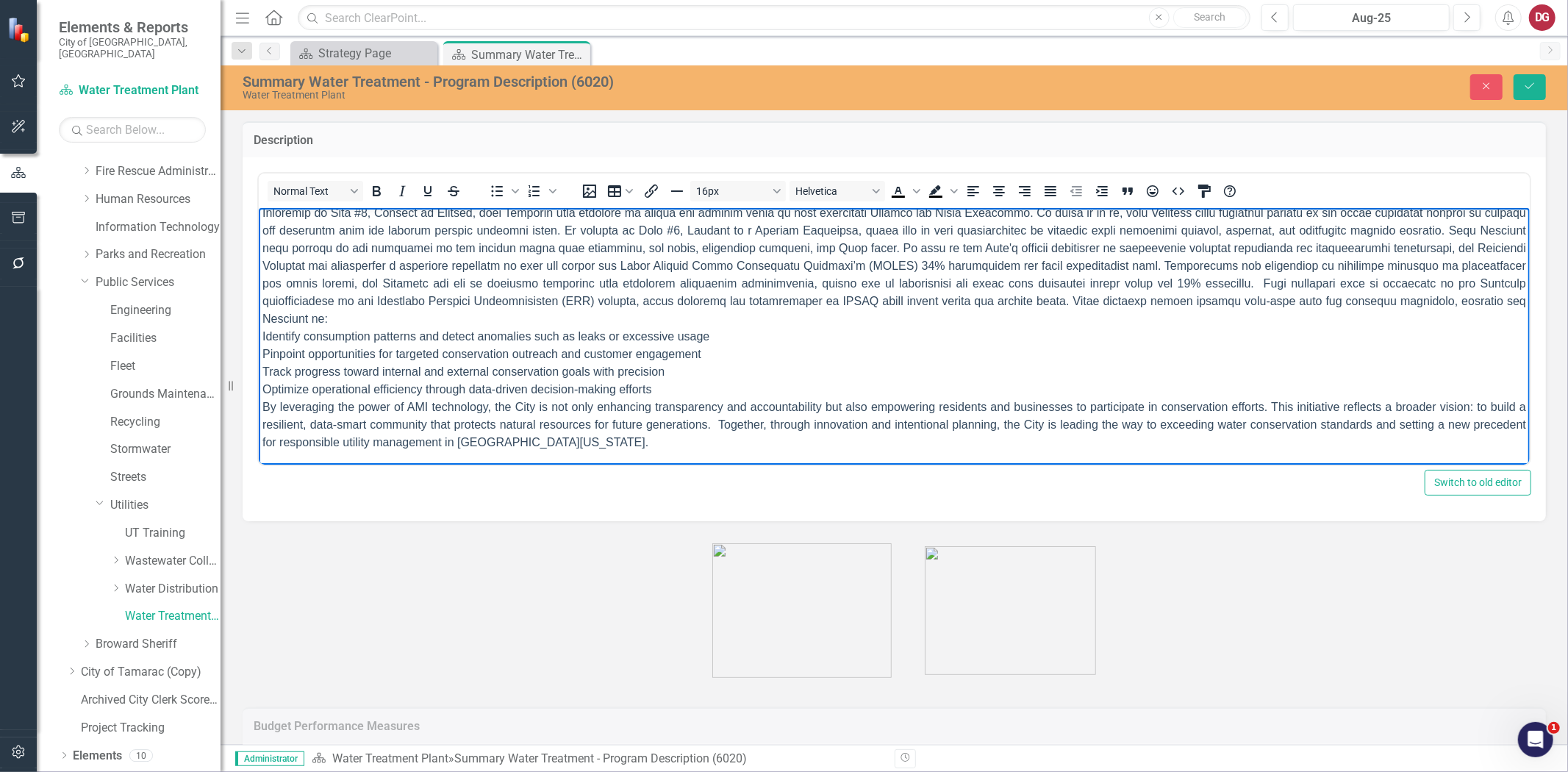
click at [465, 307] on p "In Identify consumption patterns and detect anomalies such as leaks or excessiv…" at bounding box center [893, 326] width 1264 height 247
click at [261, 335] on body "MISSION To provide an adequate quantity of high quality potable water to the Ci…" at bounding box center [893, 235] width 1271 height 462
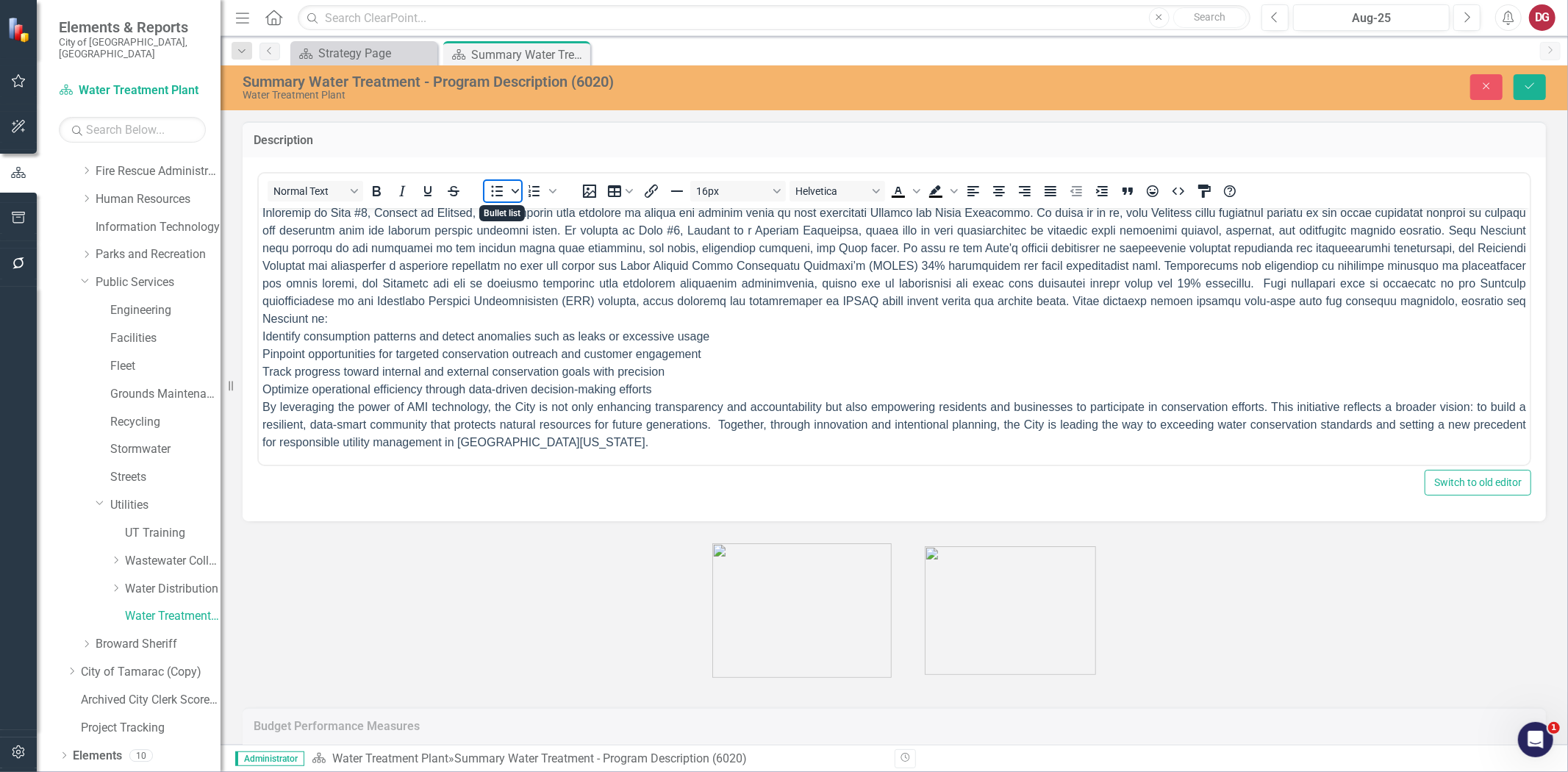
click at [518, 194] on span "Bullet list" at bounding box center [515, 191] width 12 height 20
click at [508, 218] on div "Default" at bounding box center [510, 228] width 42 height 42
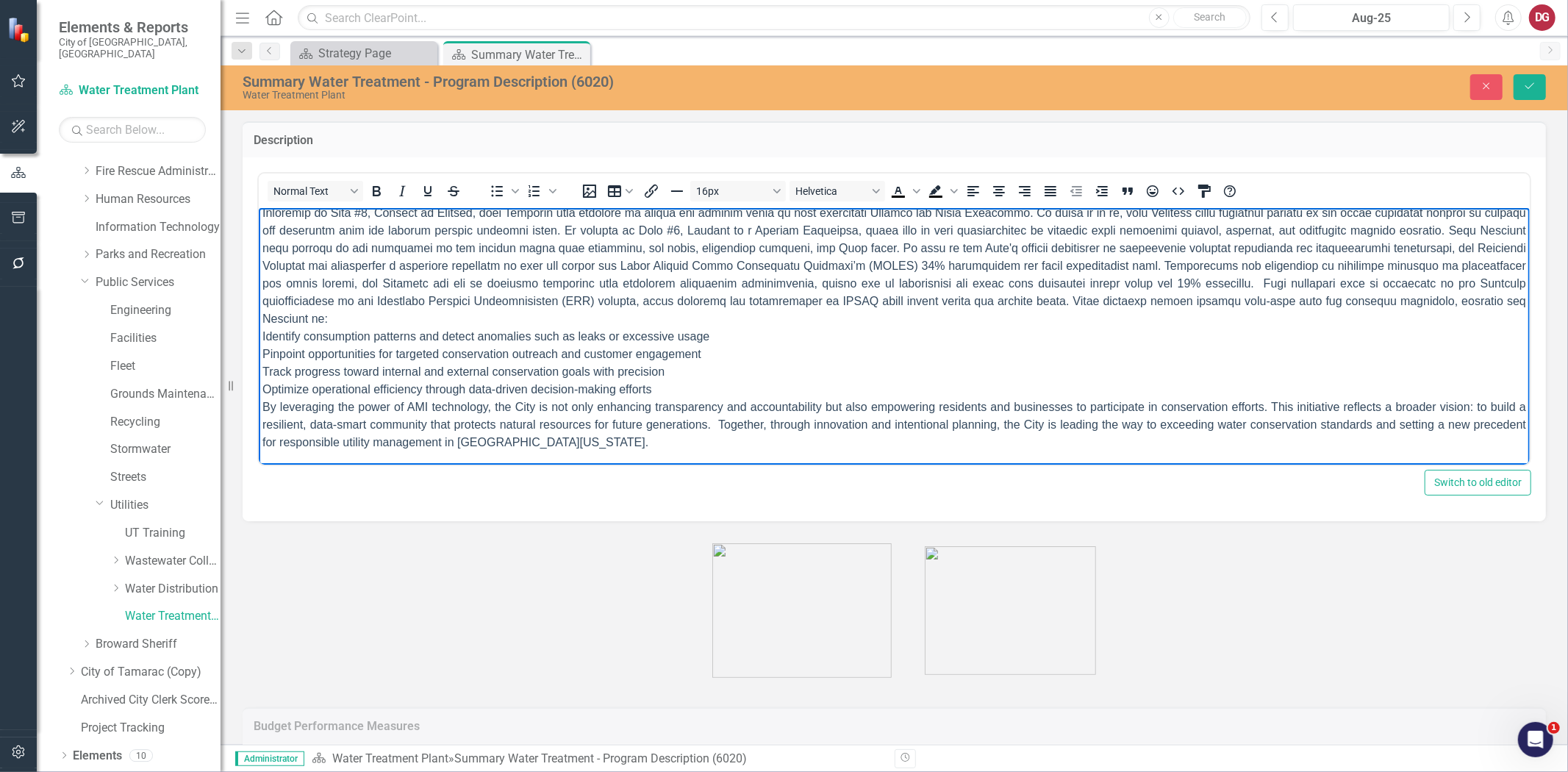
click at [227, 483] on div "Resize" at bounding box center [227, 386] width 12 height 772
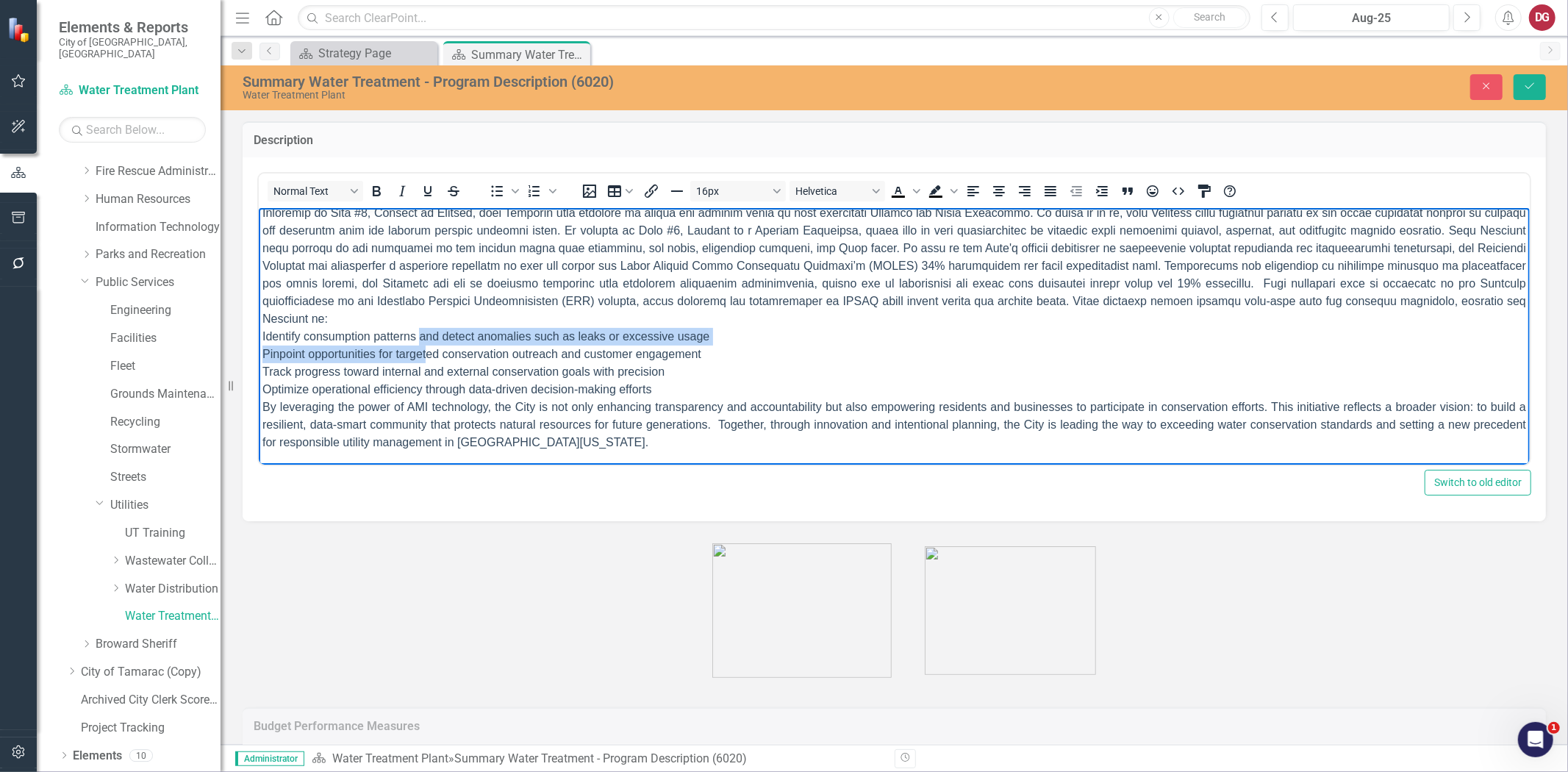
click at [423, 345] on p "In Identify consumption patterns and detect anomalies such as leaks or excessiv…" at bounding box center [893, 326] width 1264 height 247
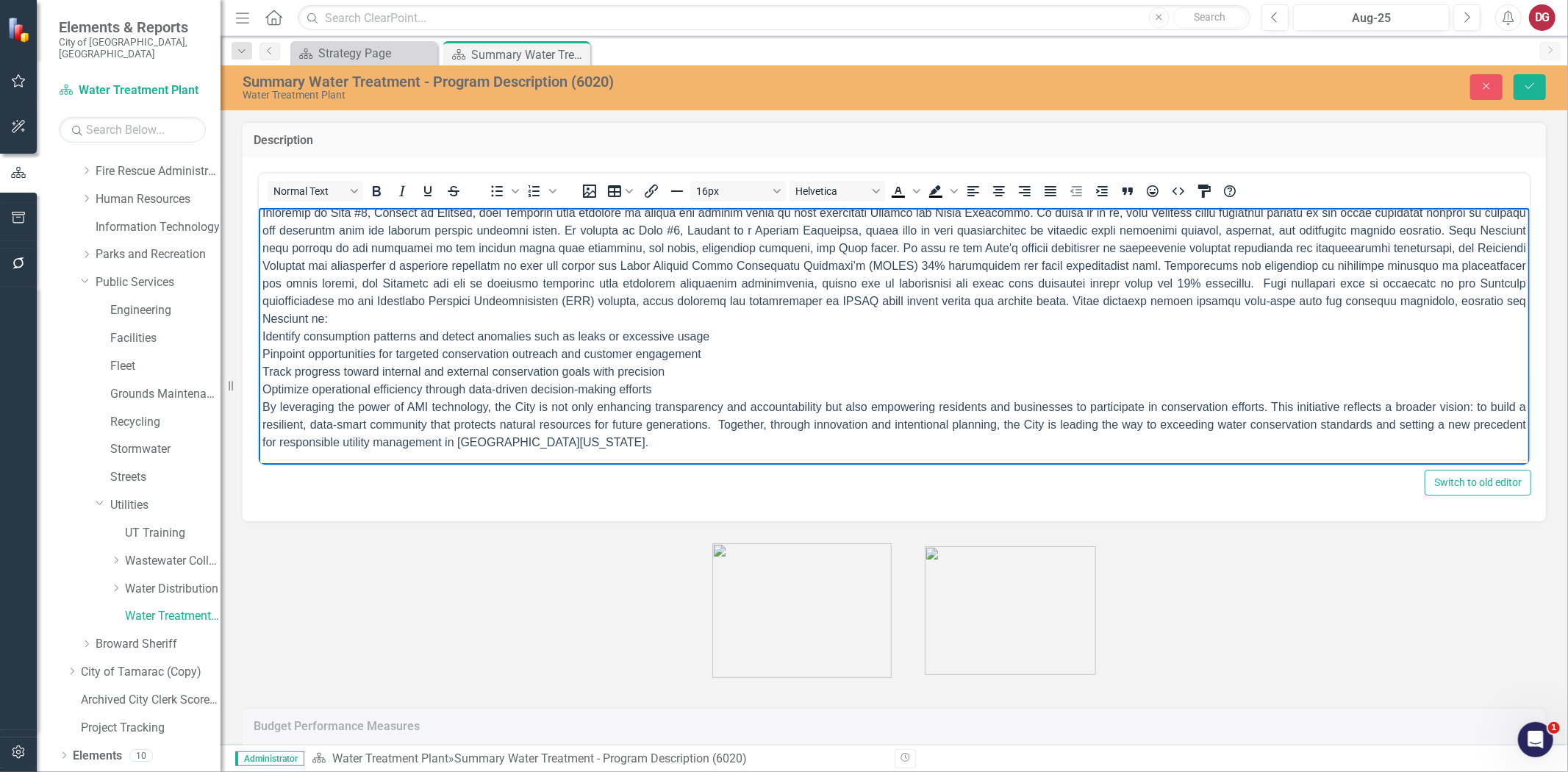
click at [415, 395] on p "In Identify consumption patterns and detect anomalies such as leaks or excessiv…" at bounding box center [893, 326] width 1264 height 247
click at [672, 385] on p "In Identify consumption patterns and detect anomalies such as leaks or excessiv…" at bounding box center [893, 326] width 1264 height 247
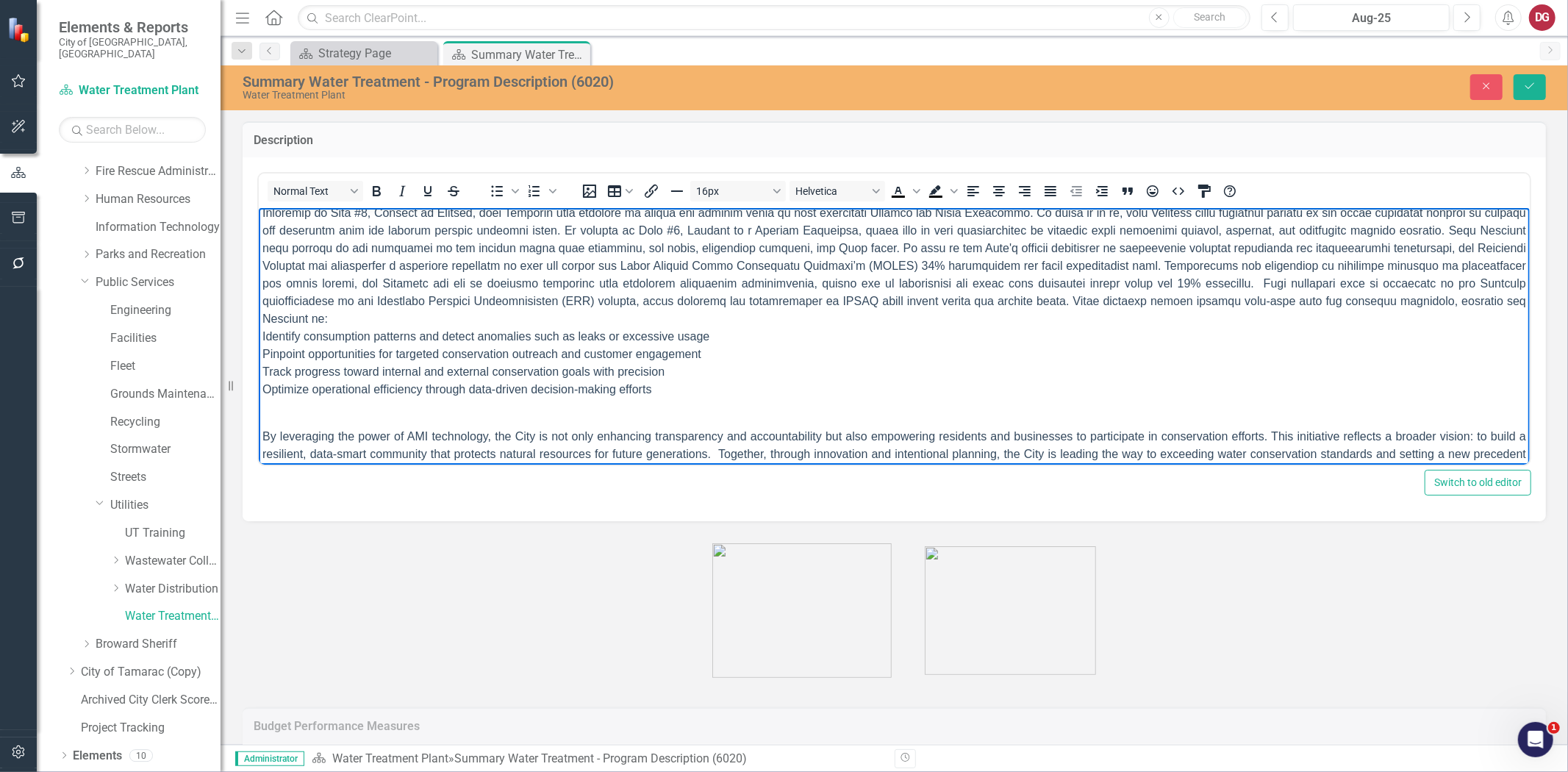
click at [261, 330] on p "In Identify consumption patterns and detect anomalies such as leaks or excessiv…" at bounding box center [893, 300] width 1264 height 194
drag, startPoint x: 259, startPoint y: 352, endPoint x: 275, endPoint y: 351, distance: 16.0
click at [259, 351] on body "MISSION To provide an adequate quantity of high quality potable water to the Ci…" at bounding box center [893, 250] width 1271 height 491
click at [260, 367] on body "MISSION To provide an adequate quantity of high quality potable water to the Ci…" at bounding box center [893, 250] width 1271 height 491
click at [263, 388] on span "1. Identify consumption patterns and detect anomalies such as leaks or excessiv…" at bounding box center [893, 300] width 1264 height 189
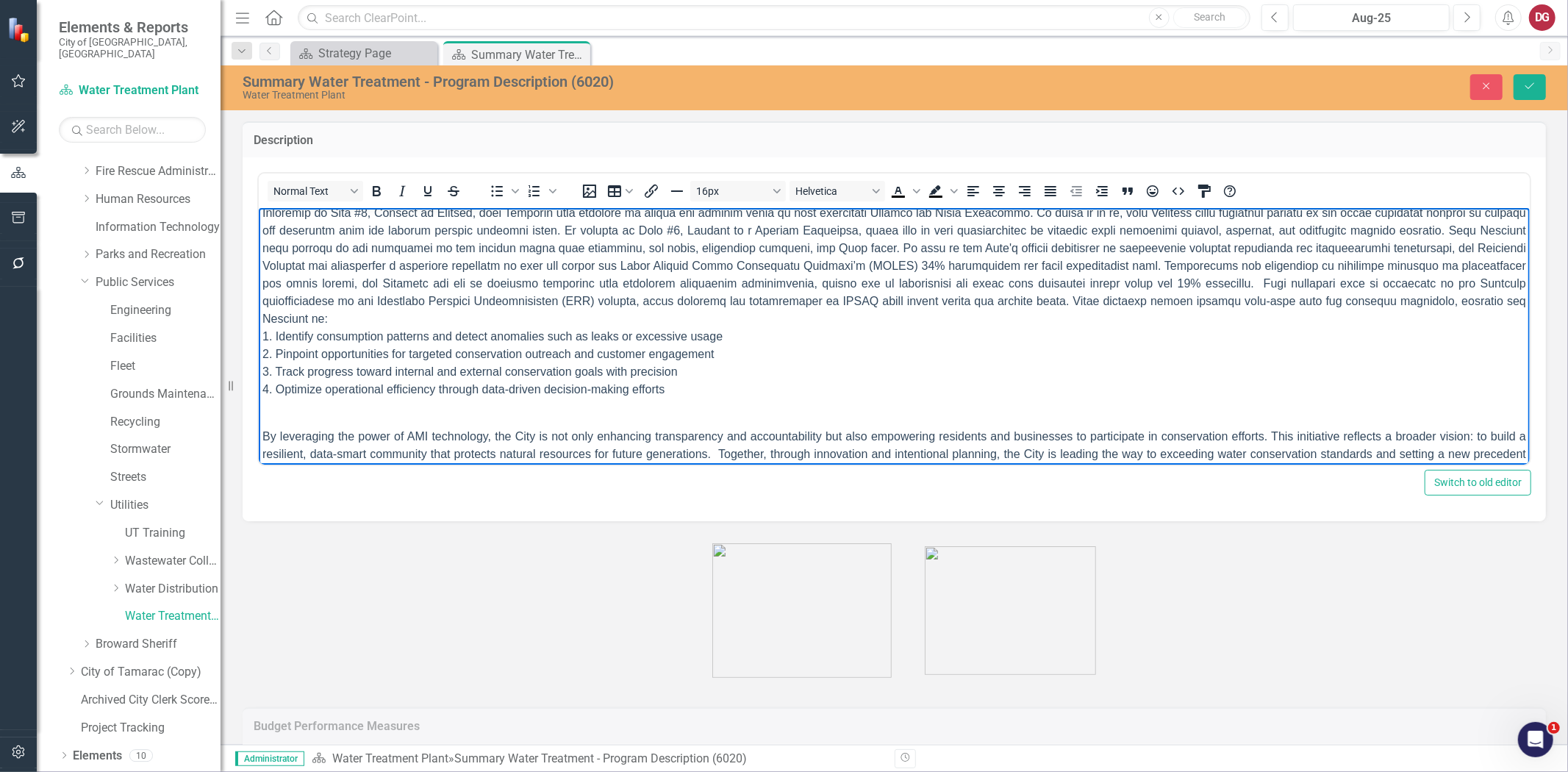
click at [263, 404] on body "MISSION To provide an adequate quantity of high quality potable water to the Ci…" at bounding box center [893, 250] width 1271 height 491
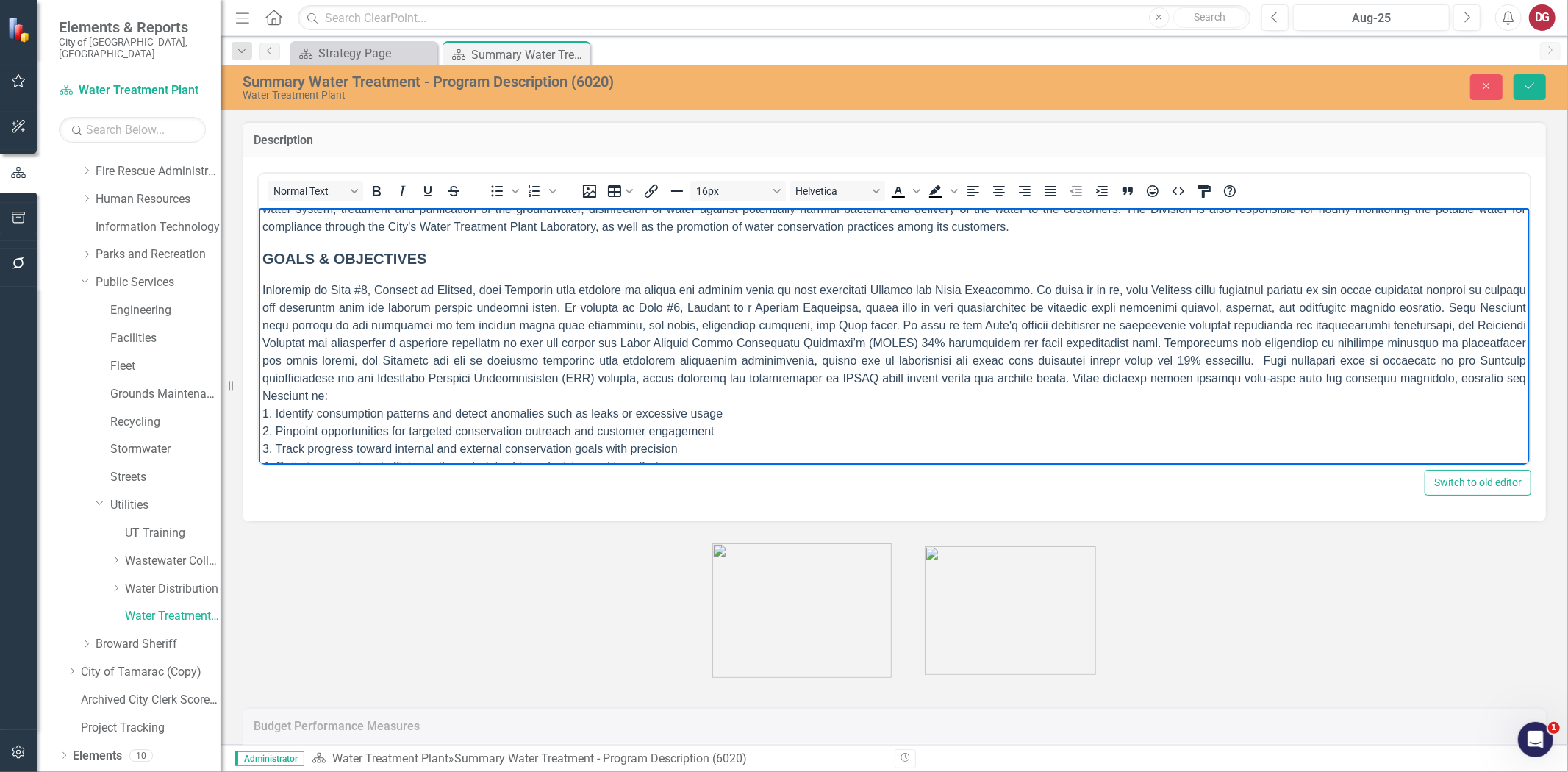
scroll to position [0, 0]
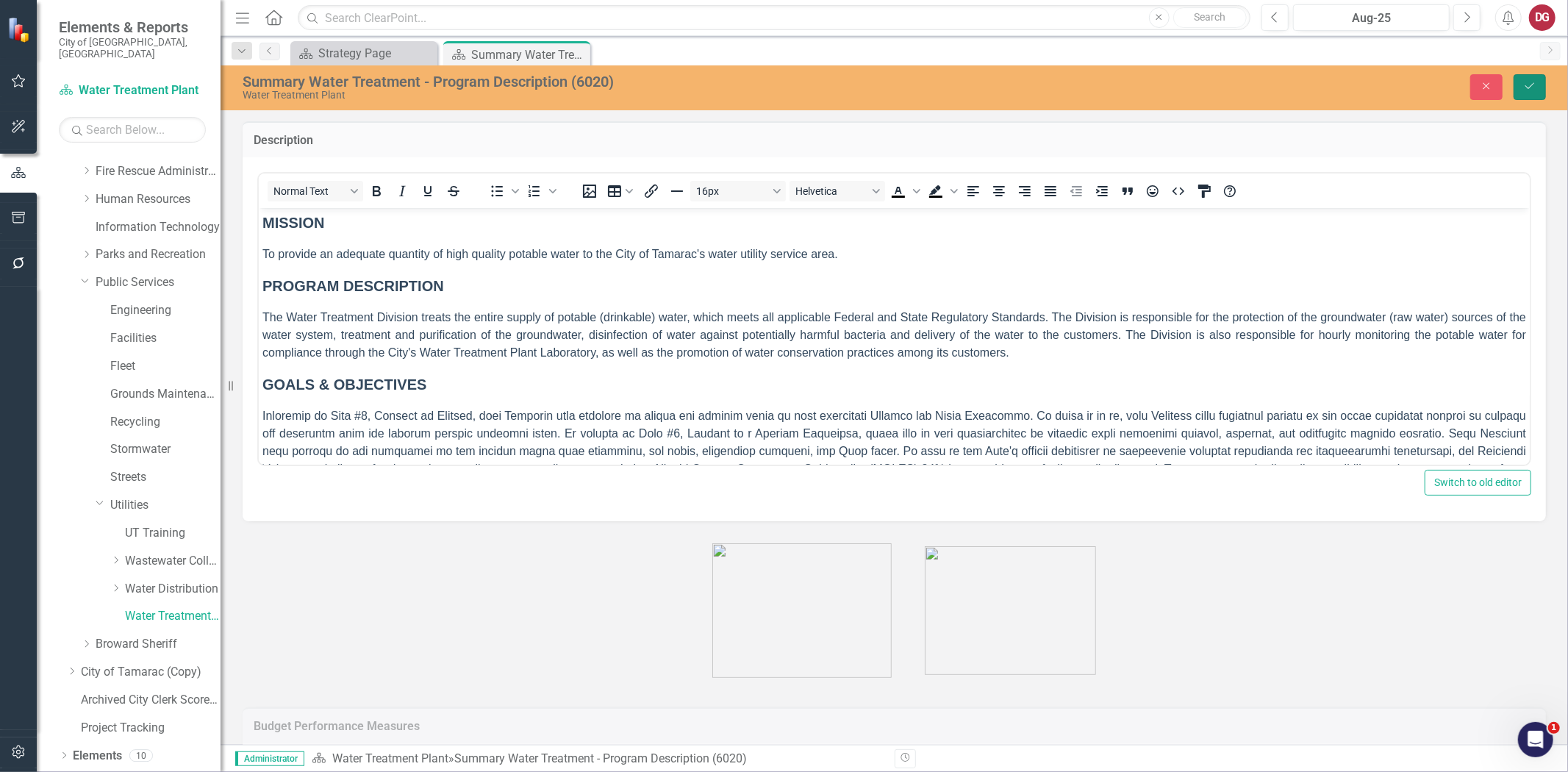
click at [1536, 80] on icon "Save" at bounding box center [1530, 85] width 14 height 11
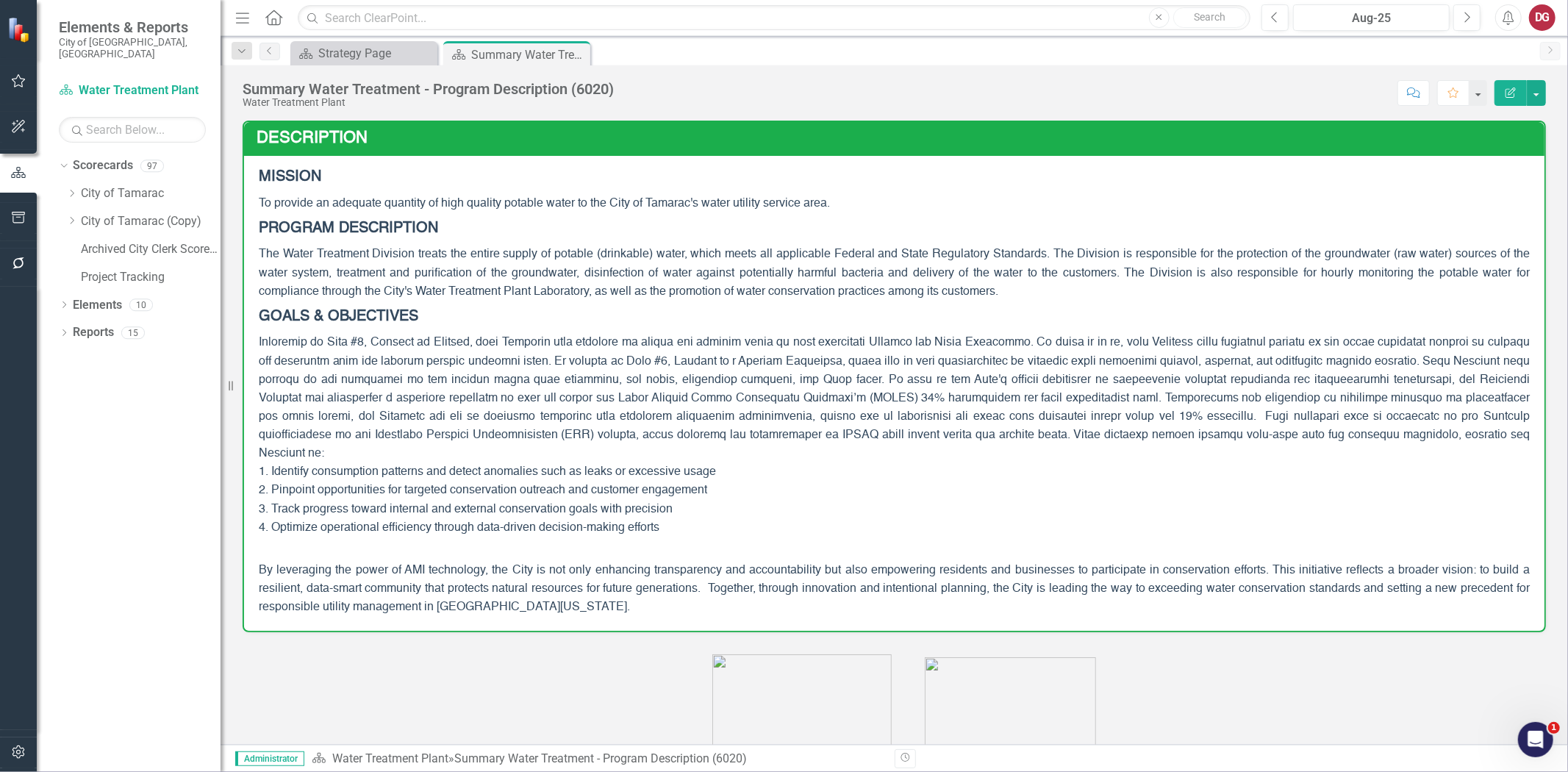
click at [292, 540] on p "By leveraging the power of AMI technology, the City is not only enhancing trans…" at bounding box center [894, 578] width 1271 height 77
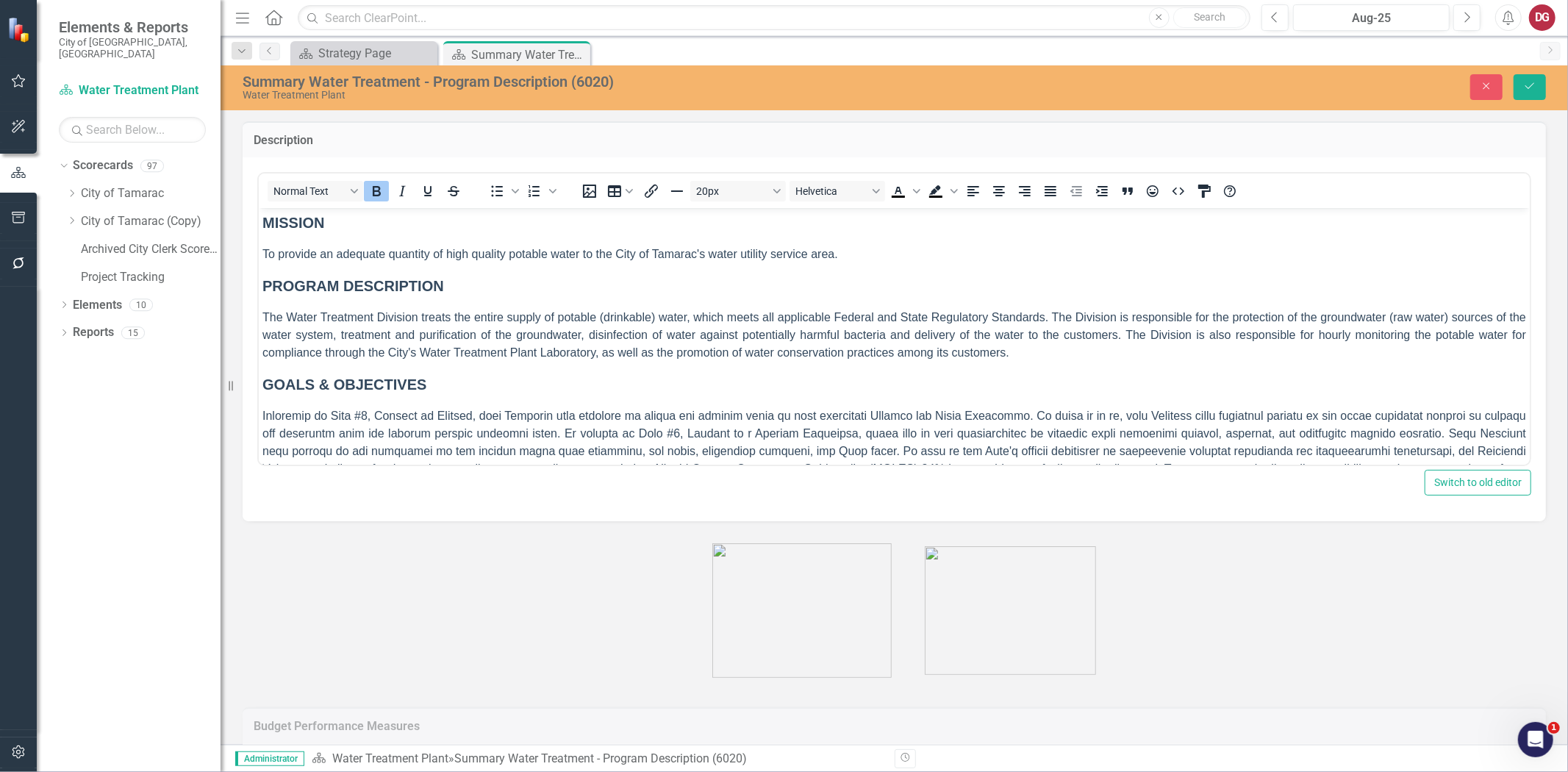
scroll to position [232, 0]
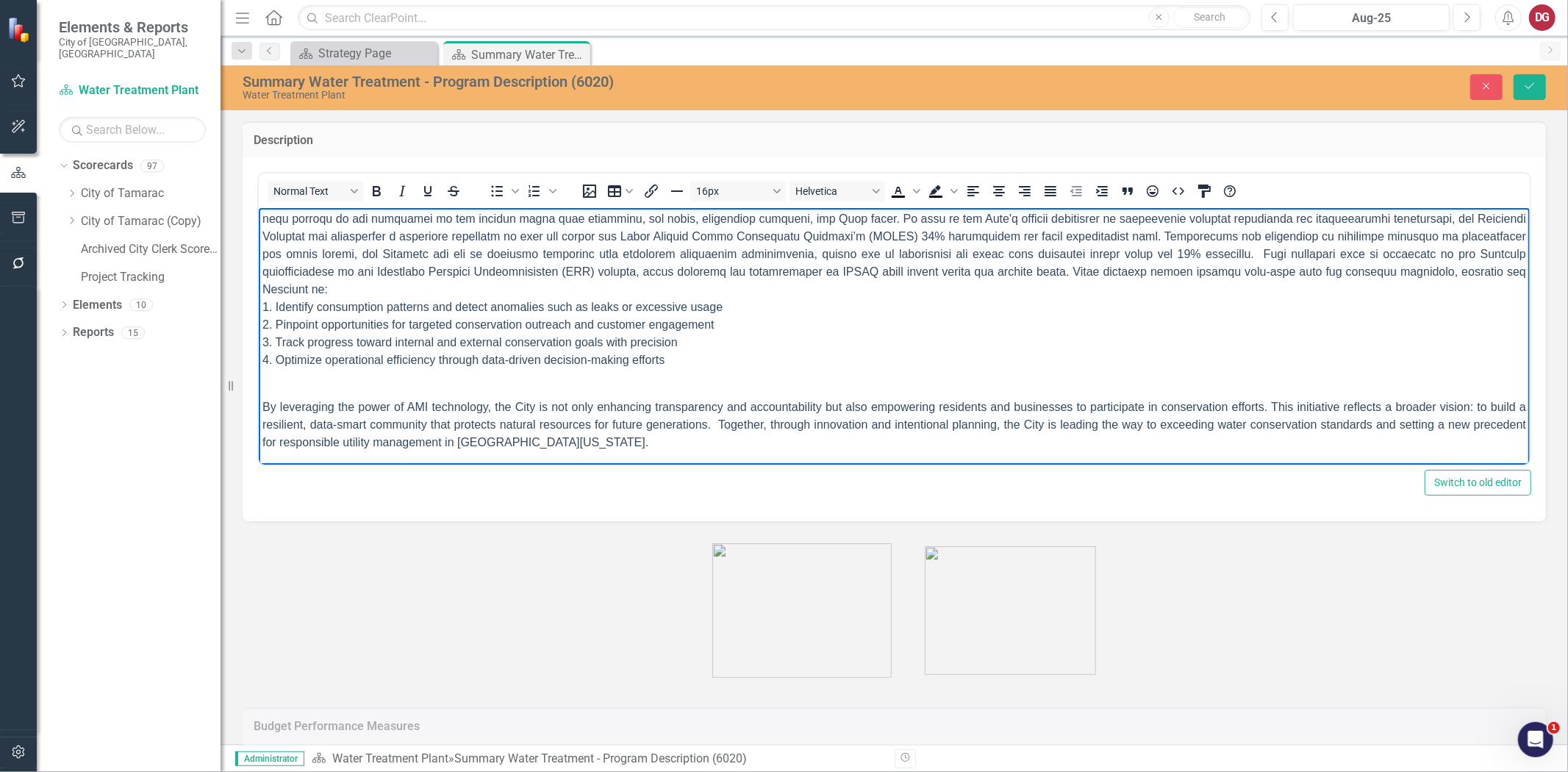
click at [303, 383] on p "By leveraging the power of AMI technology, the City is not only enhancing trans…" at bounding box center [893, 415] width 1264 height 71
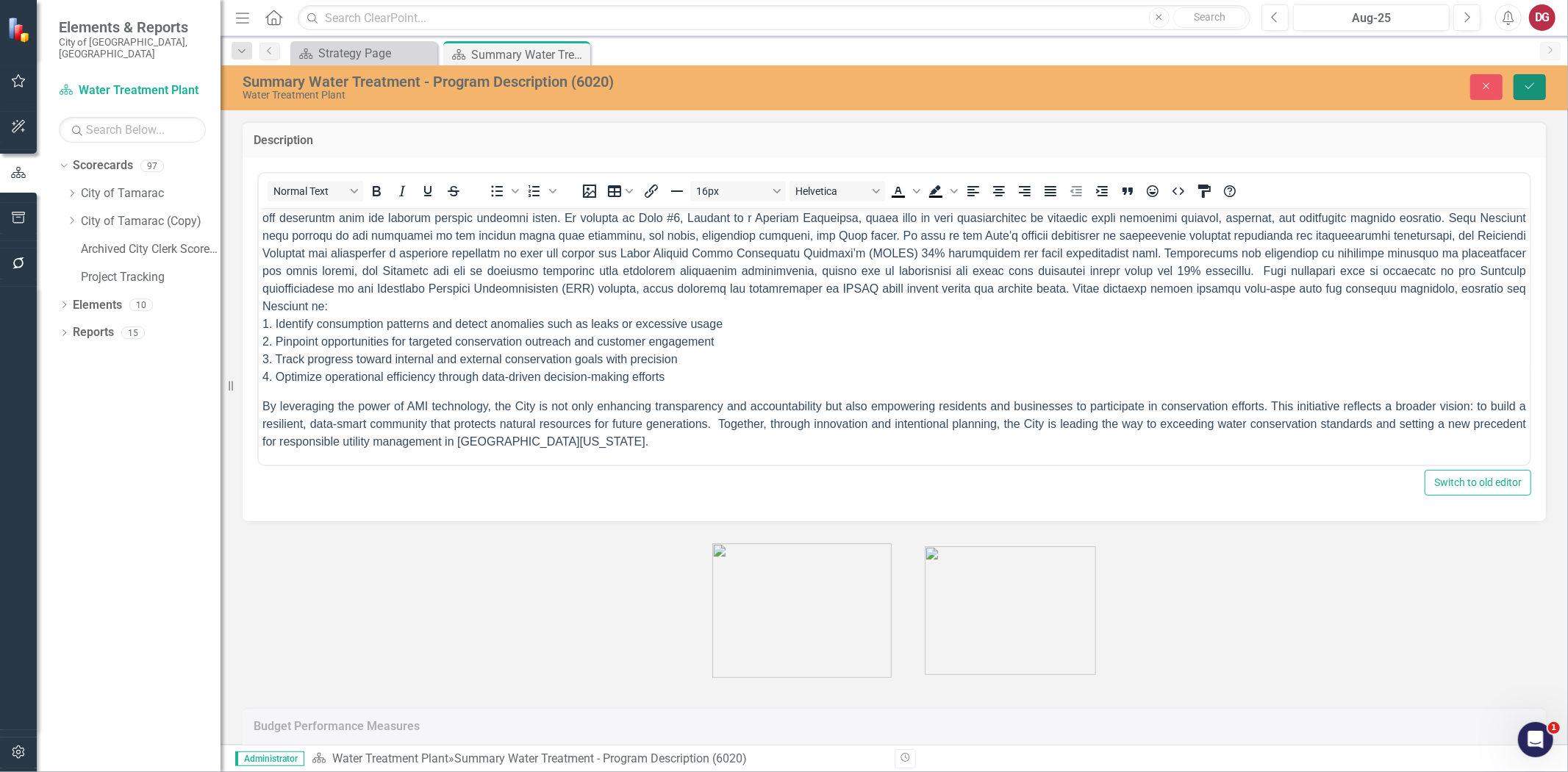
click at [1527, 83] on icon "Save" at bounding box center [1530, 85] width 14 height 11
